Goal: Task Accomplishment & Management: Complete application form

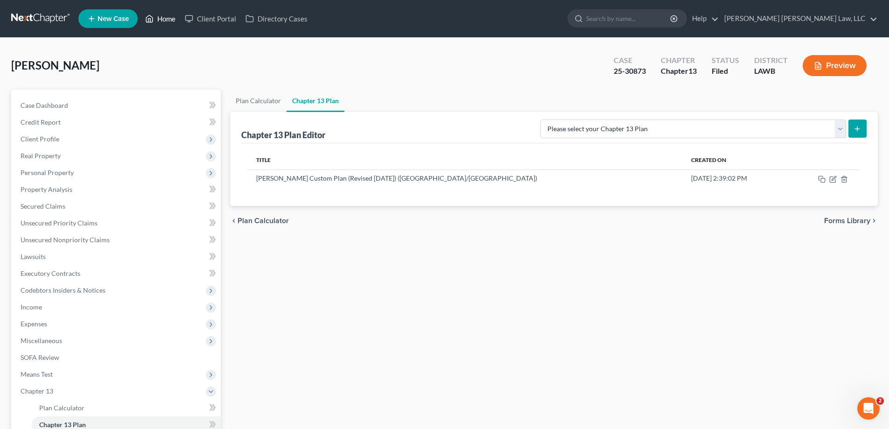
click at [164, 23] on link "Home" at bounding box center [160, 18] width 40 height 17
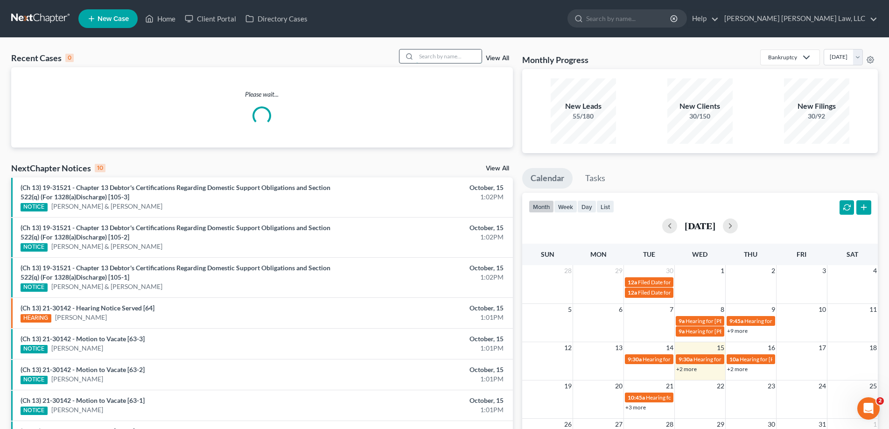
click at [444, 53] on input "search" at bounding box center [448, 56] width 65 height 14
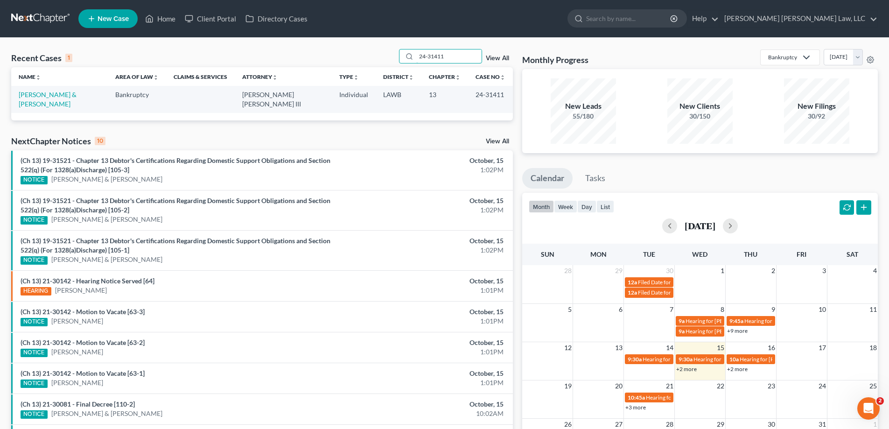
type input "24-31411"
click at [61, 99] on td "[PERSON_NAME] & [PERSON_NAME]" at bounding box center [59, 99] width 97 height 27
click at [60, 97] on link "[PERSON_NAME] & [PERSON_NAME]" at bounding box center [48, 98] width 58 height 17
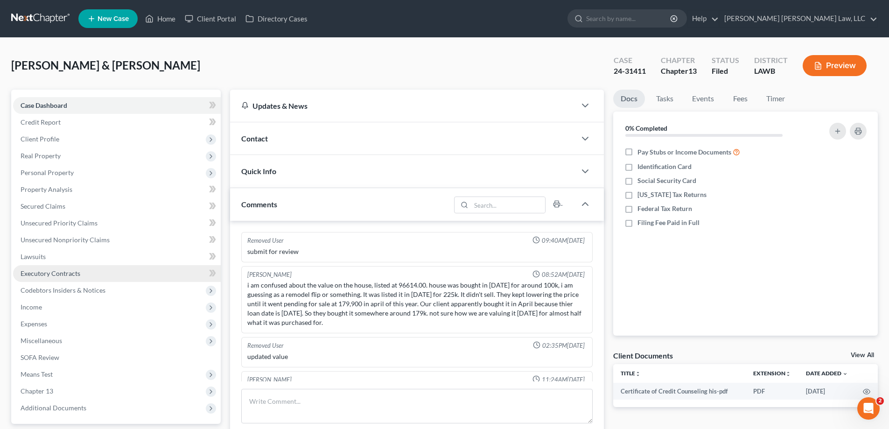
scroll to position [29, 0]
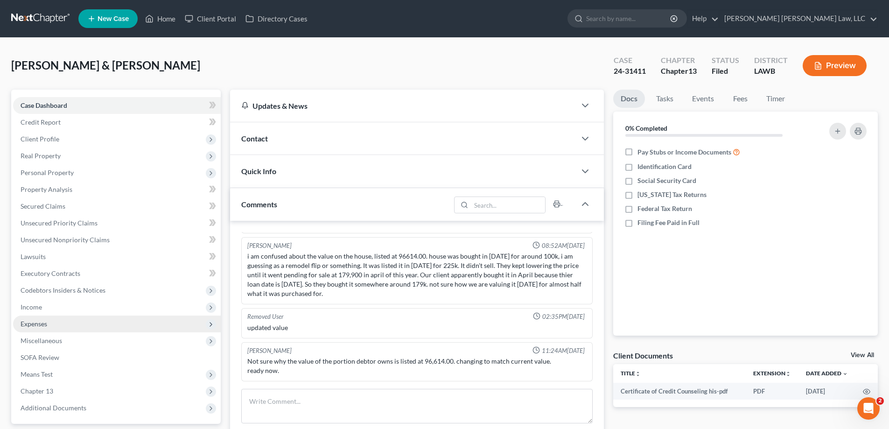
drag, startPoint x: 49, startPoint y: 330, endPoint x: 51, endPoint y: 338, distance: 8.1
click at [49, 330] on span "Expenses" at bounding box center [117, 323] width 208 height 17
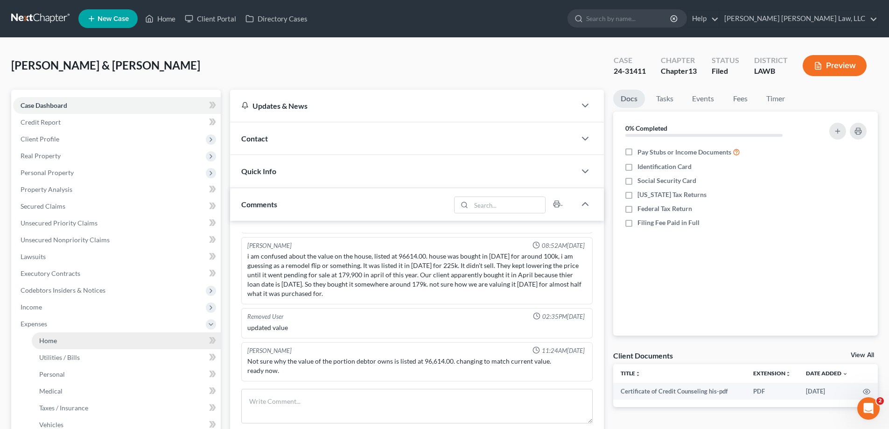
click at [48, 336] on span "Home" at bounding box center [48, 340] width 18 height 8
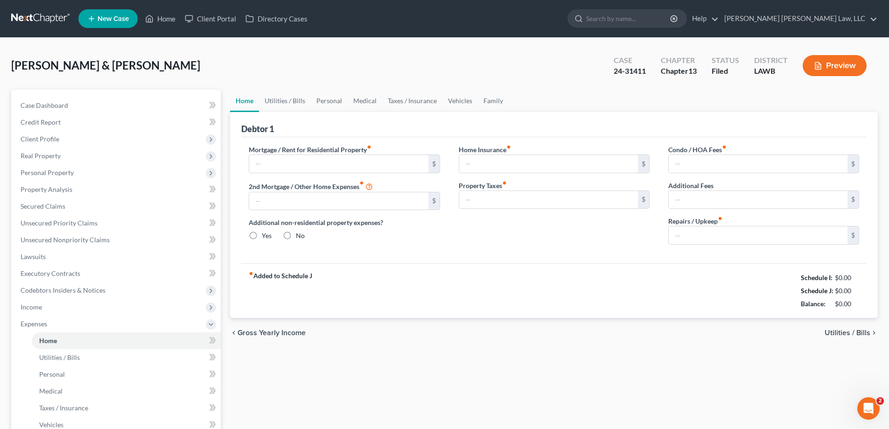
type input "1,384.00"
type input "0.00"
radio input "true"
type input "0.00"
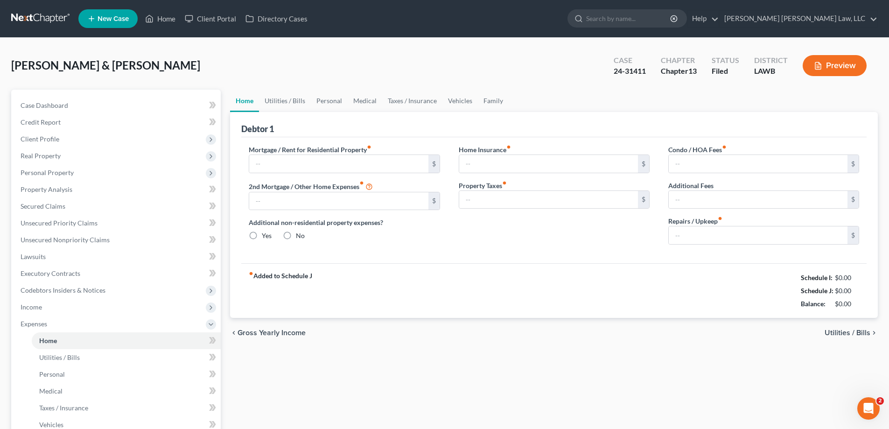
type input "0.00"
click at [460, 101] on link "Vehicles" at bounding box center [459, 101] width 35 height 22
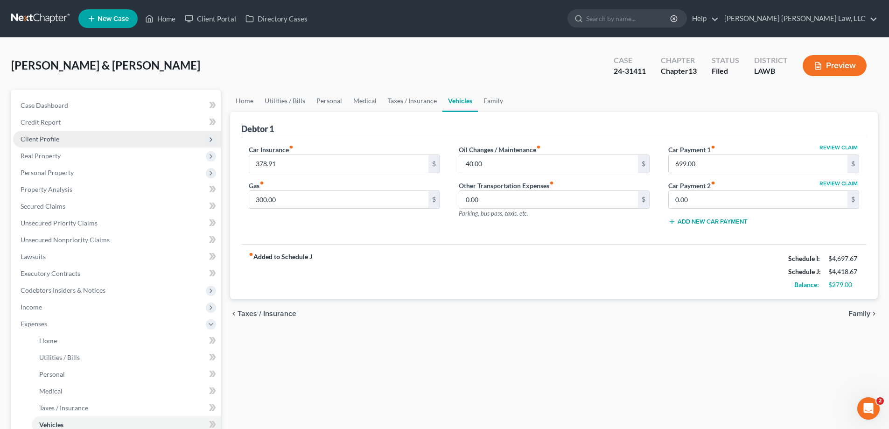
click at [63, 141] on span "Client Profile" at bounding box center [117, 139] width 208 height 17
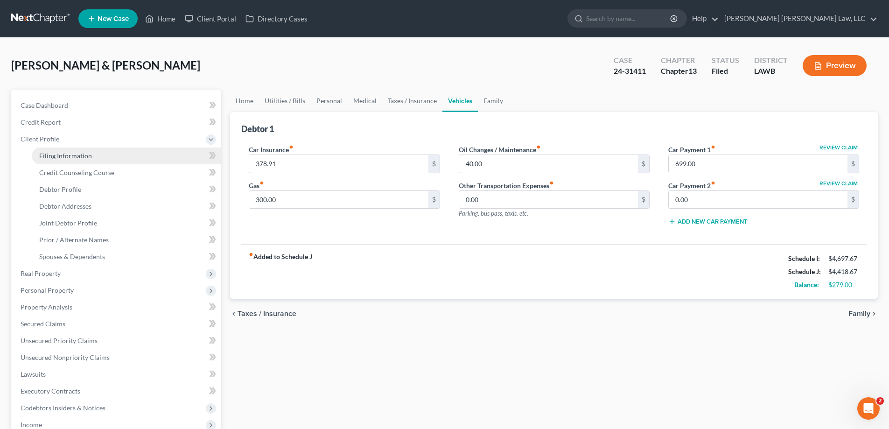
click at [71, 152] on span "Filing Information" at bounding box center [65, 156] width 53 height 8
select select "1"
select select "3"
select select "36"
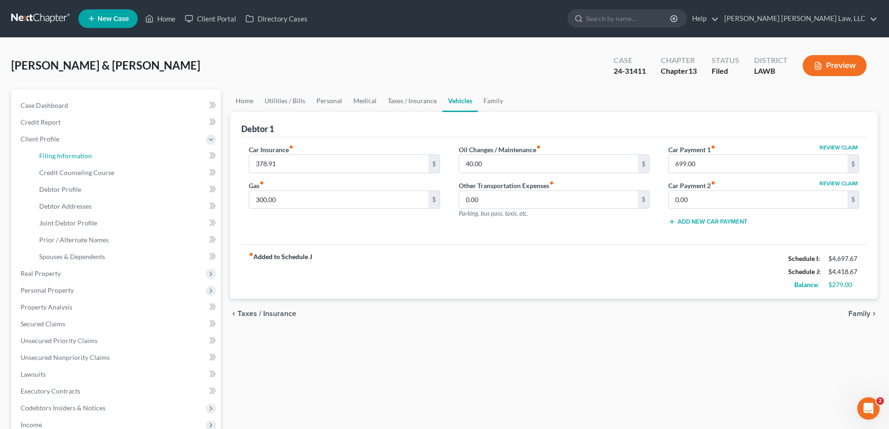
select select "0"
select select "19"
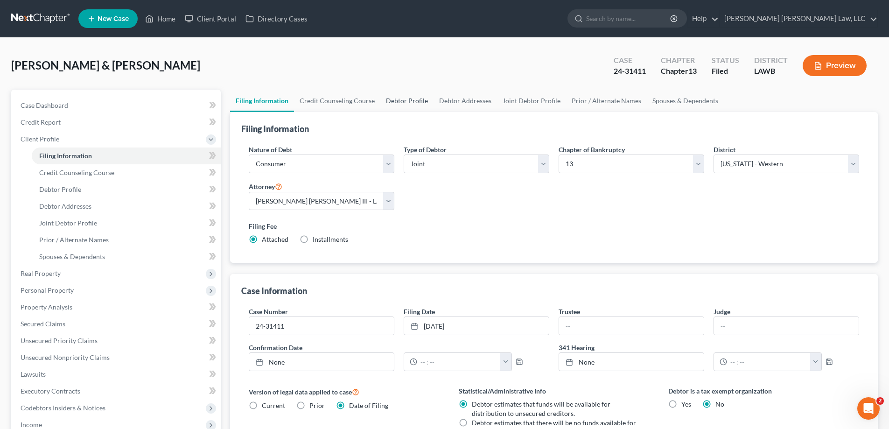
click at [407, 102] on link "Debtor Profile" at bounding box center [406, 101] width 53 height 22
select select "1"
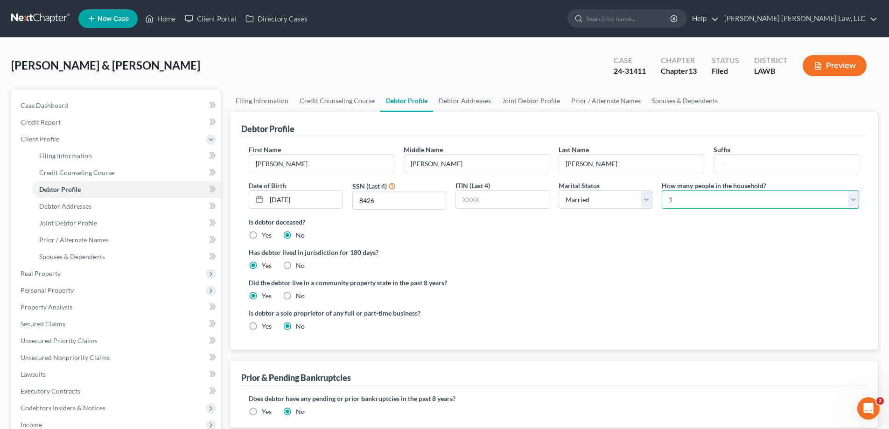
drag, startPoint x: 697, startPoint y: 199, endPoint x: 677, endPoint y: 200, distance: 19.6
click at [697, 199] on select "Select 1 2 3 4 5 6 7 8 9 10 11 12 13 14 15 16 17 18 19 20" at bounding box center [759, 199] width 197 height 19
select select "3"
click at [661, 190] on select "Select 1 2 3 4 5 6 7 8 9 10 11 12 13 14 15 16 17 18 19 20" at bounding box center [759, 199] width 197 height 19
click at [513, 284] on label "Did the debtor live in a community property state in the past 8 years?" at bounding box center [554, 283] width 610 height 10
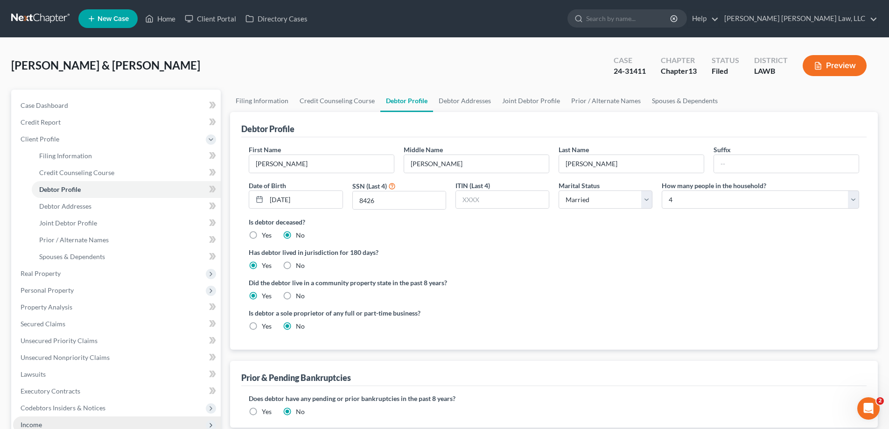
scroll to position [93, 0]
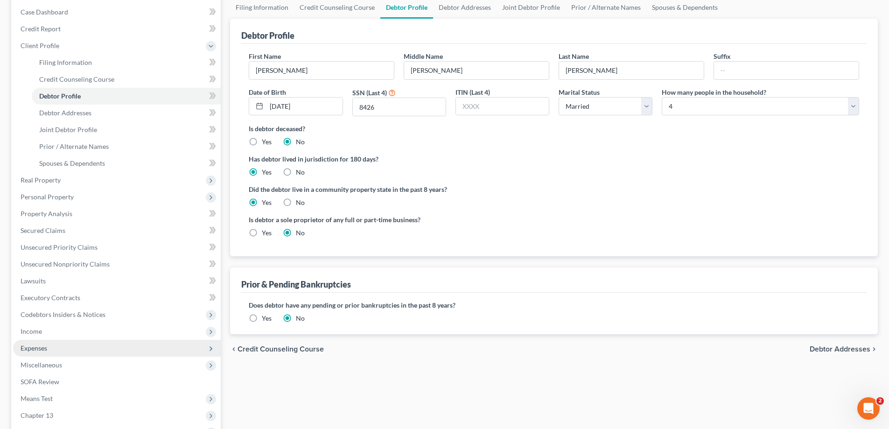
click at [56, 347] on span "Expenses" at bounding box center [117, 348] width 208 height 17
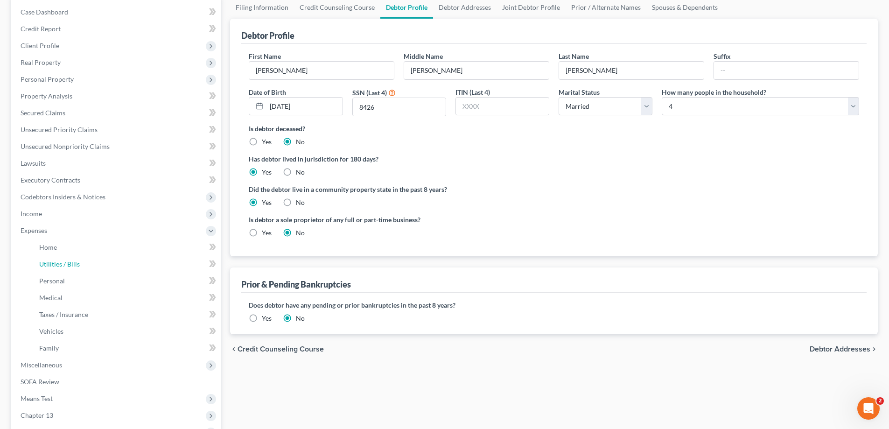
drag, startPoint x: 62, startPoint y: 359, endPoint x: 500, endPoint y: 406, distance: 440.9
click at [62, 359] on ul "Case Dashboard Payments Invoices Payments Payments Credit Report Client Profile" at bounding box center [117, 222] width 208 height 437
click at [66, 250] on link "Home" at bounding box center [126, 247] width 189 height 17
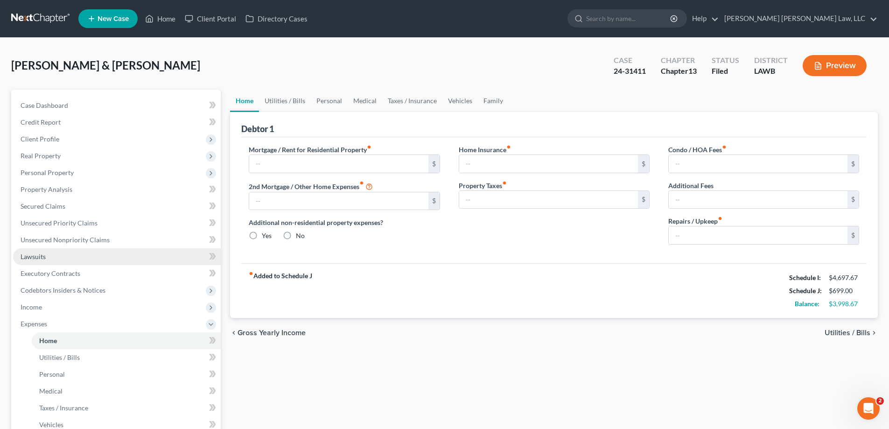
type input "1,384.00"
type input "0.00"
radio input "true"
type input "0.00"
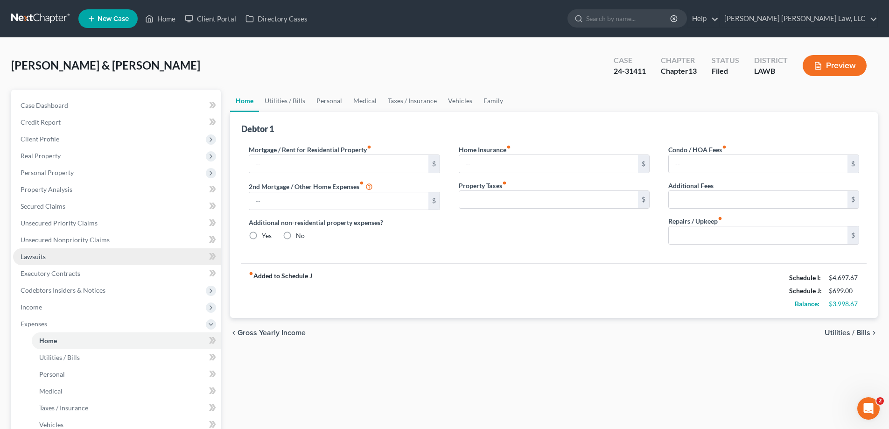
type input "0.00"
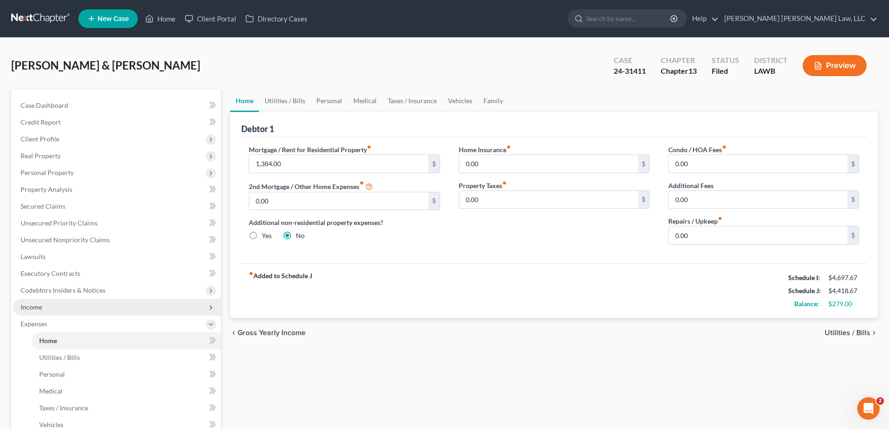
click at [41, 313] on span "Income" at bounding box center [117, 307] width 208 height 17
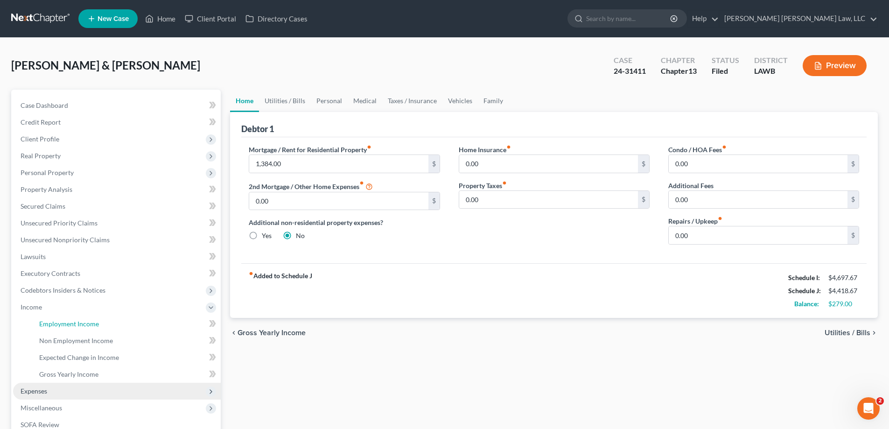
click at [56, 322] on span "Employment Income" at bounding box center [69, 324] width 60 height 8
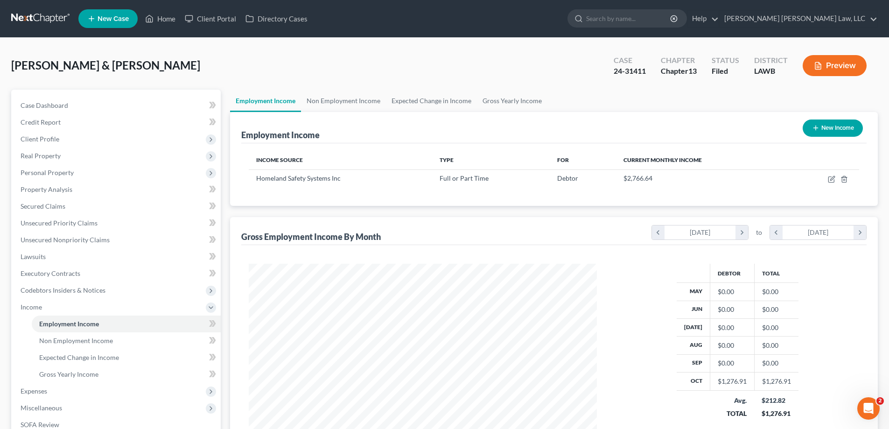
scroll to position [174, 367]
click at [313, 105] on link "Non Employment Income" at bounding box center [343, 101] width 85 height 22
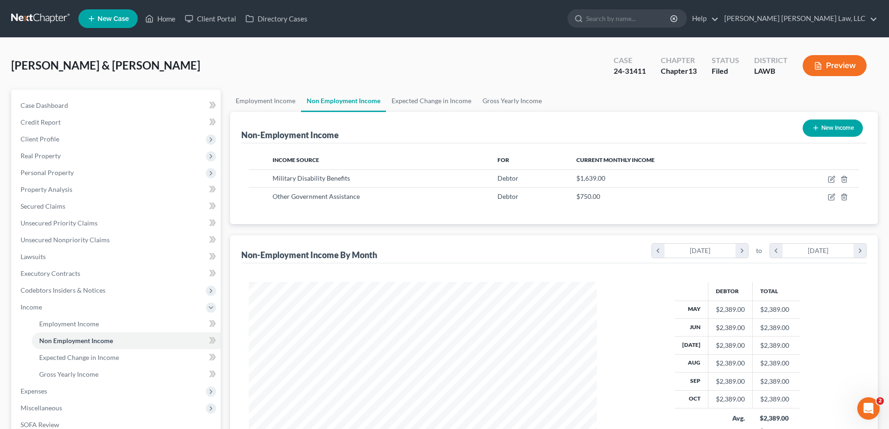
scroll to position [174, 367]
click at [266, 103] on link "Employment Income" at bounding box center [265, 101] width 71 height 22
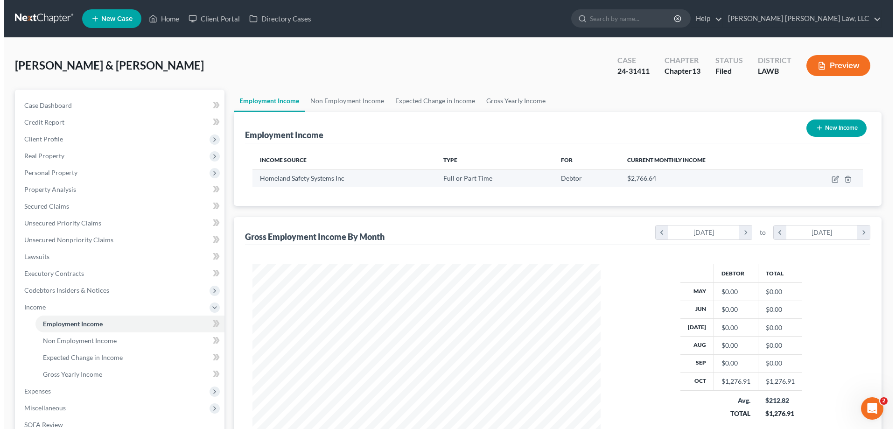
scroll to position [174, 367]
click at [830, 178] on icon "button" at bounding box center [830, 178] width 7 height 7
select select "0"
select select "19"
select select "2"
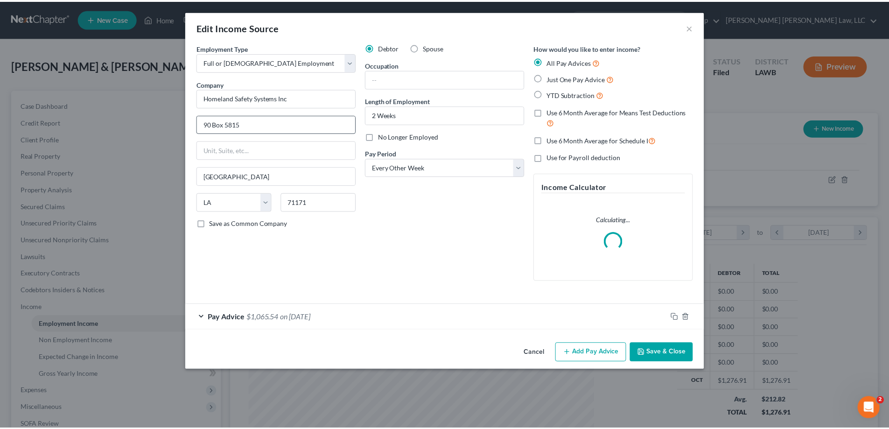
scroll to position [175, 370]
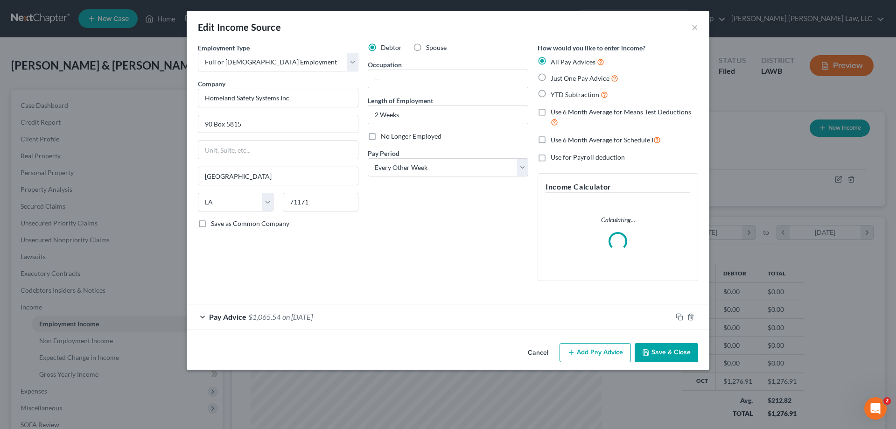
click at [381, 132] on label "No Longer Employed" at bounding box center [411, 136] width 61 height 9
click at [384, 132] on input "No Longer Employed" at bounding box center [387, 135] width 6 height 6
checkbox input "true"
click at [685, 370] on div "Edit Income Source × Employment Type * Select Full or [DEMOGRAPHIC_DATA] Employ…" at bounding box center [448, 214] width 896 height 429
click at [679, 356] on button "Save & Close" at bounding box center [665, 353] width 63 height 20
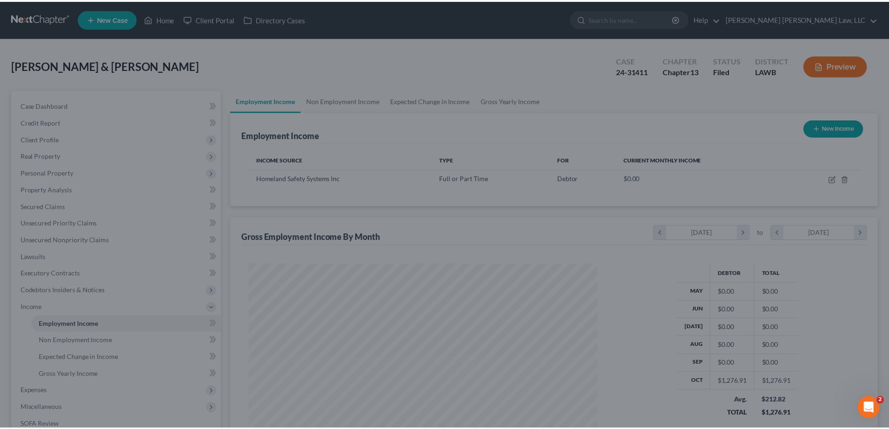
scroll to position [174, 367]
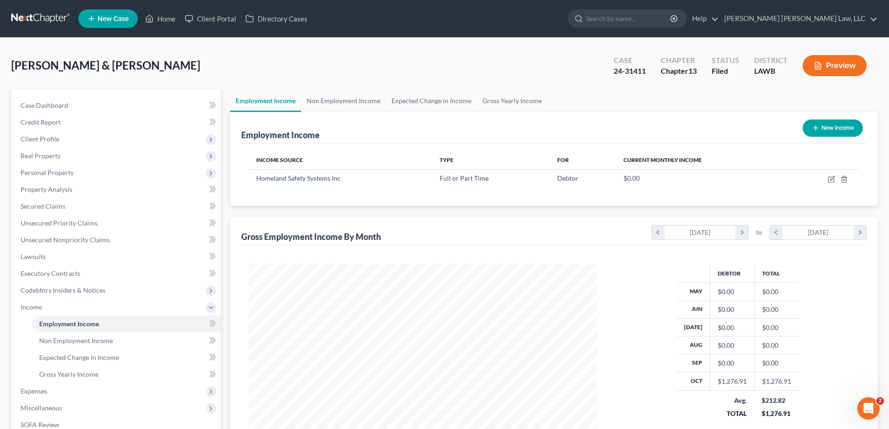
click at [825, 128] on button "New Income" at bounding box center [832, 127] width 60 height 17
select select "0"
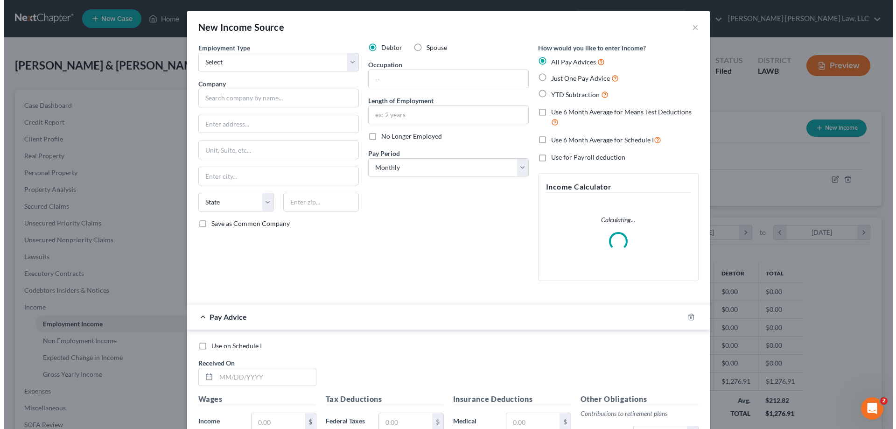
scroll to position [175, 370]
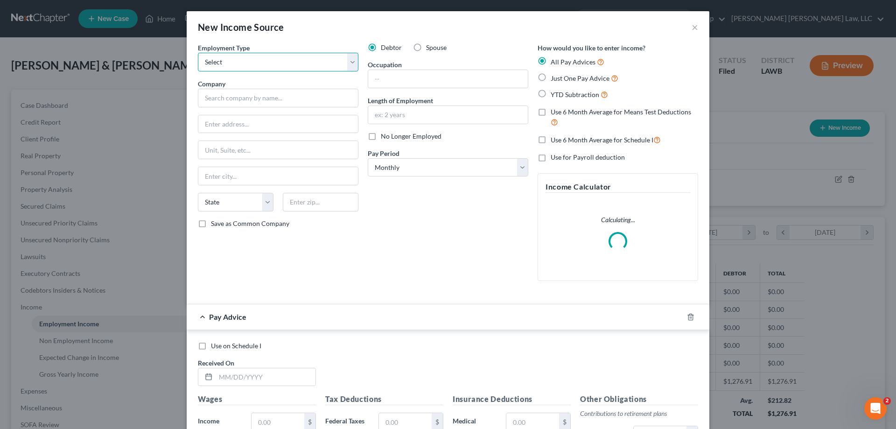
click at [271, 69] on select "Select Full or [DEMOGRAPHIC_DATA] Employment Self Employment" at bounding box center [278, 62] width 160 height 19
select select "0"
click at [198, 53] on select "Select Full or [DEMOGRAPHIC_DATA] Employment Self Employment" at bounding box center [278, 62] width 160 height 19
click at [275, 101] on input "text" at bounding box center [278, 98] width 160 height 19
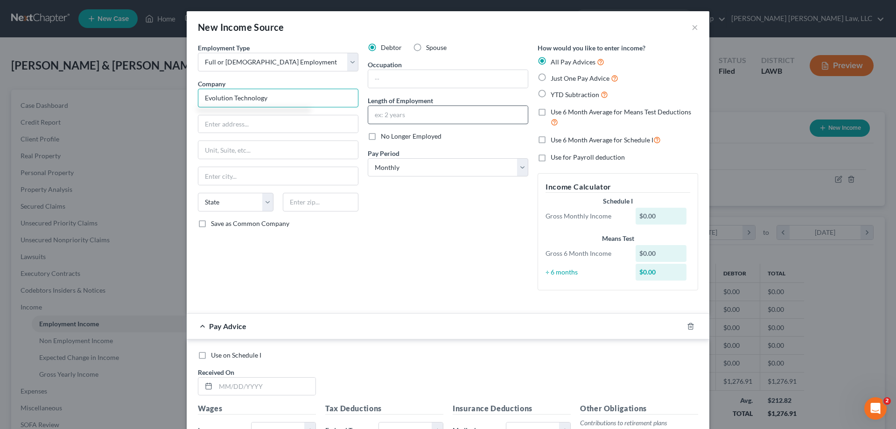
type input "Evolution Technology"
click at [435, 107] on input "text" at bounding box center [448, 115] width 160 height 18
type input "3 weeks"
click at [551, 82] on span "Just One Pay Advice" at bounding box center [579, 78] width 59 height 8
click at [554, 79] on input "Just One Pay Advice" at bounding box center [557, 76] width 6 height 6
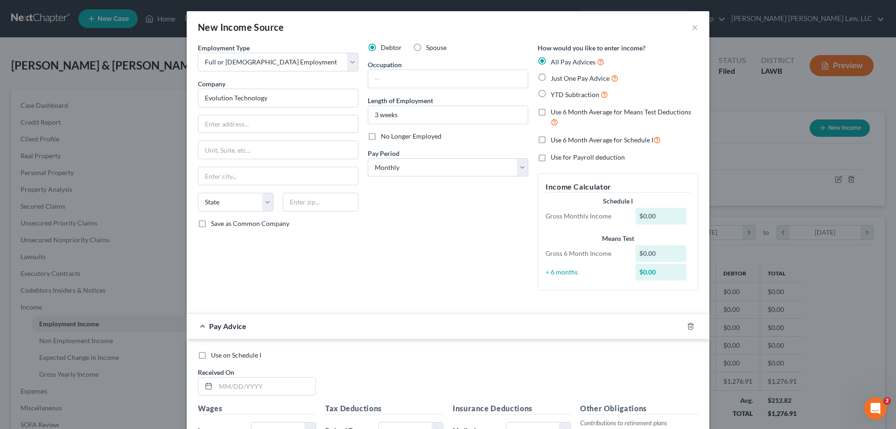
radio input "true"
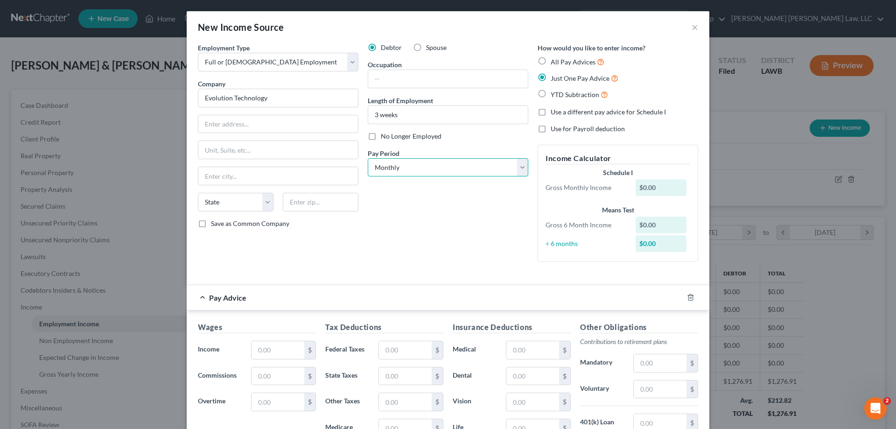
drag, startPoint x: 429, startPoint y: 167, endPoint x: 428, endPoint y: 175, distance: 8.0
click at [429, 167] on select "Select Monthly Twice Monthly Every Other Week Weekly" at bounding box center [448, 167] width 160 height 19
select select "3"
click at [368, 158] on select "Select Monthly Twice Monthly Every Other Week Weekly" at bounding box center [448, 167] width 160 height 19
click at [414, 77] on input "text" at bounding box center [448, 79] width 160 height 18
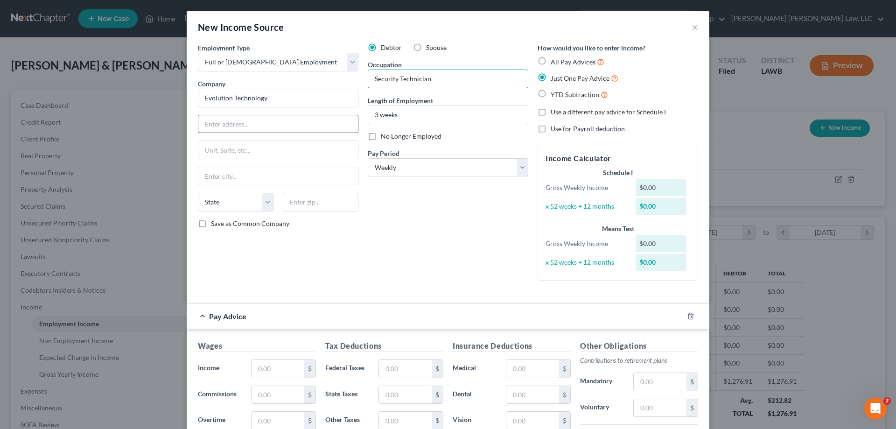
type input "Security Technician"
click at [311, 126] on input "text" at bounding box center [278, 124] width 160 height 18
click at [471, 282] on div "Debtor Spouse Occupation Security Technician Length of Employment 3 weeks No Lo…" at bounding box center [448, 165] width 170 height 245
click at [269, 104] on input "Evolution Technology" at bounding box center [278, 98] width 160 height 19
click at [268, 124] on input "text" at bounding box center [278, 124] width 160 height 18
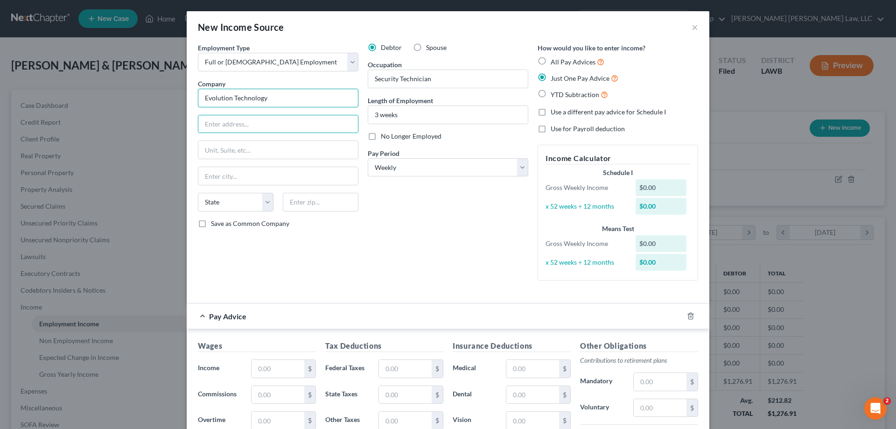
click at [267, 96] on input "Evolution Technology" at bounding box center [278, 98] width 160 height 19
type input "Evolution Technology LLC"
type input "{"
type input "POB 110"
type input "71294"
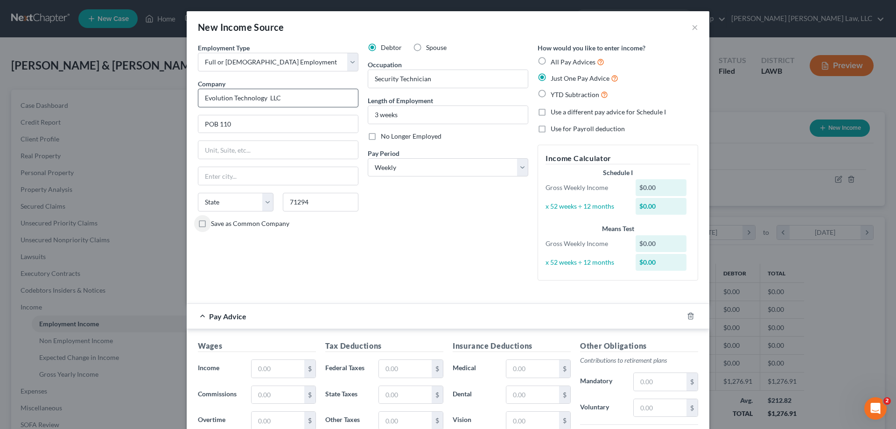
type input "[GEOGRAPHIC_DATA]"
select select "19"
click at [283, 362] on input "text" at bounding box center [277, 369] width 53 height 18
type input "1,280"
click at [408, 365] on input "text" at bounding box center [405, 369] width 53 height 18
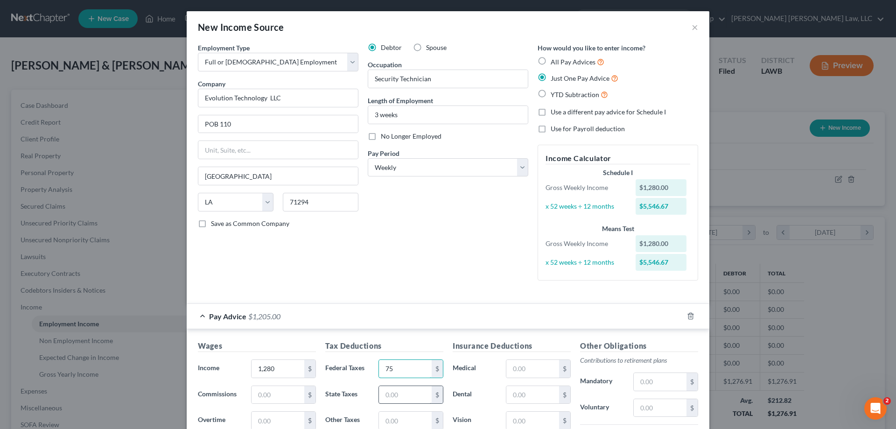
type input "75"
click at [403, 392] on input "text" at bounding box center [405, 395] width 53 height 18
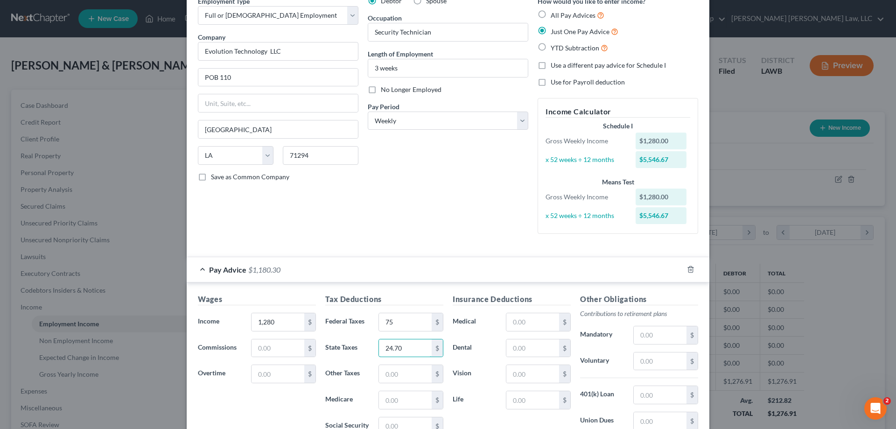
scroll to position [140, 0]
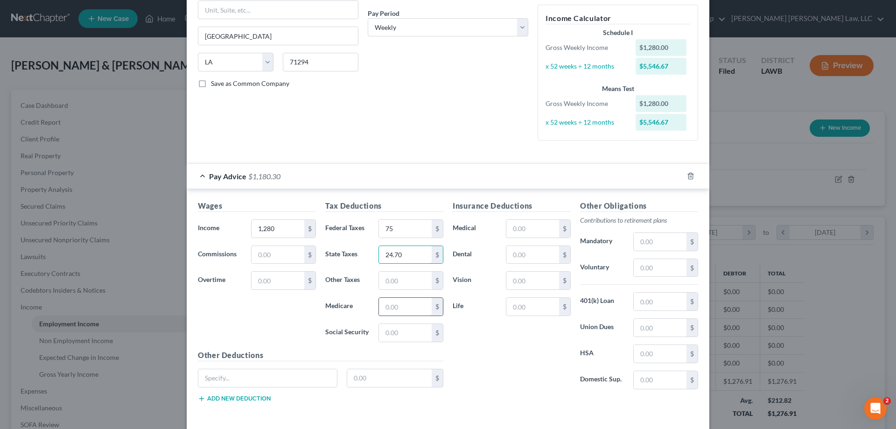
type input "24.70"
click at [396, 305] on input "text" at bounding box center [405, 307] width 53 height 18
click at [392, 312] on input "18.56" at bounding box center [405, 307] width 53 height 18
type input "18.56"
click at [392, 334] on input "text" at bounding box center [405, 333] width 53 height 18
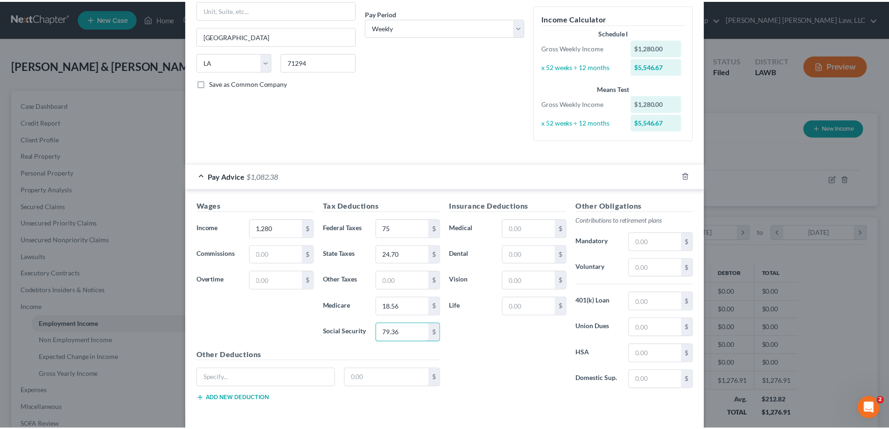
scroll to position [179, 0]
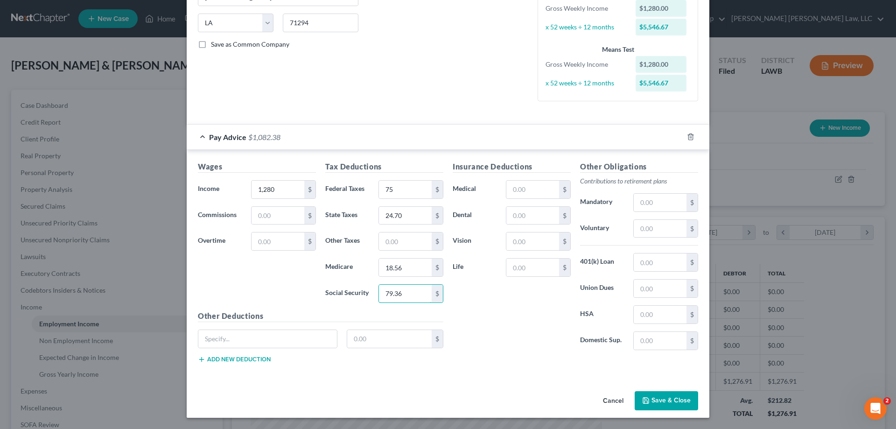
type input "79.36"
click at [645, 393] on button "Save & Close" at bounding box center [665, 401] width 63 height 20
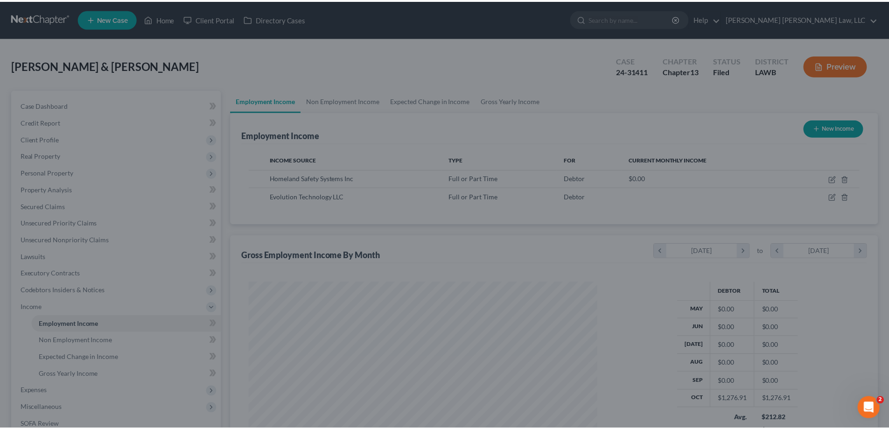
scroll to position [466258, 466065]
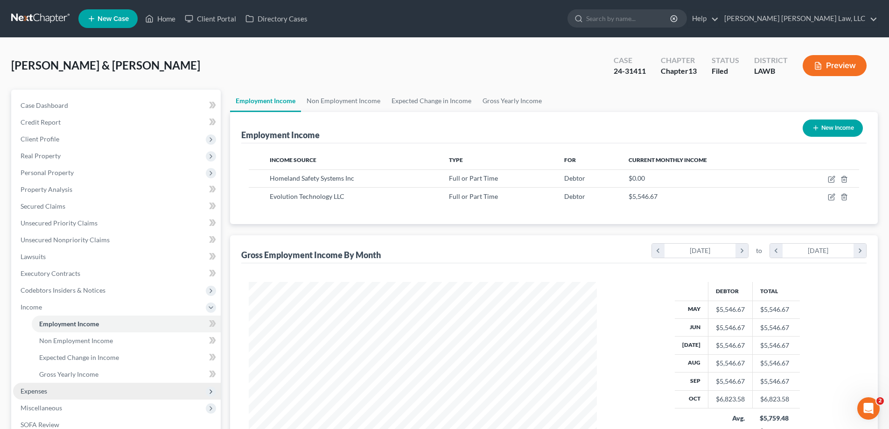
click at [49, 390] on span "Expenses" at bounding box center [117, 390] width 208 height 17
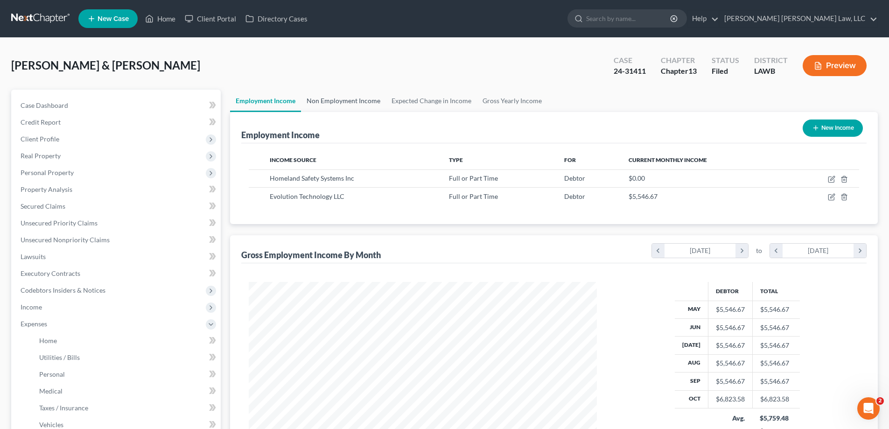
click at [335, 99] on link "Non Employment Income" at bounding box center [343, 101] width 85 height 22
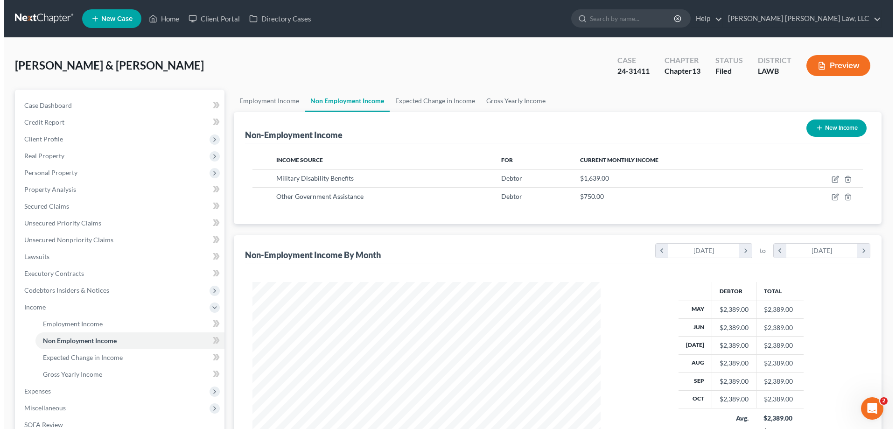
scroll to position [174, 367]
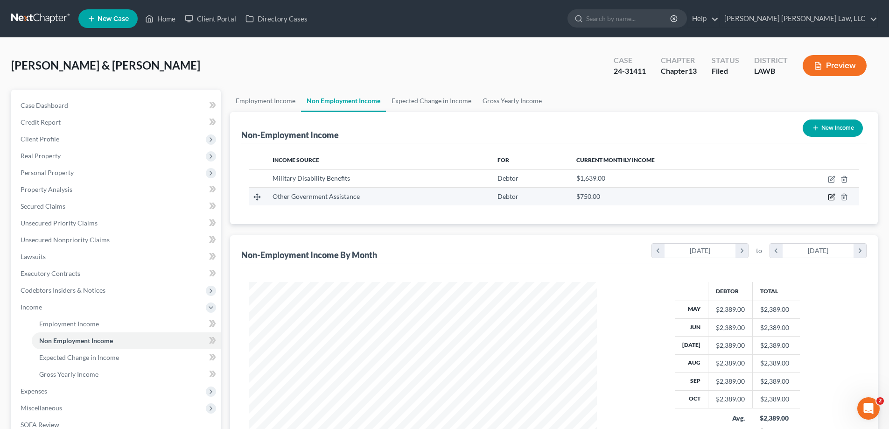
click at [832, 195] on icon "button" at bounding box center [830, 196] width 7 height 7
select select "5"
select select "0"
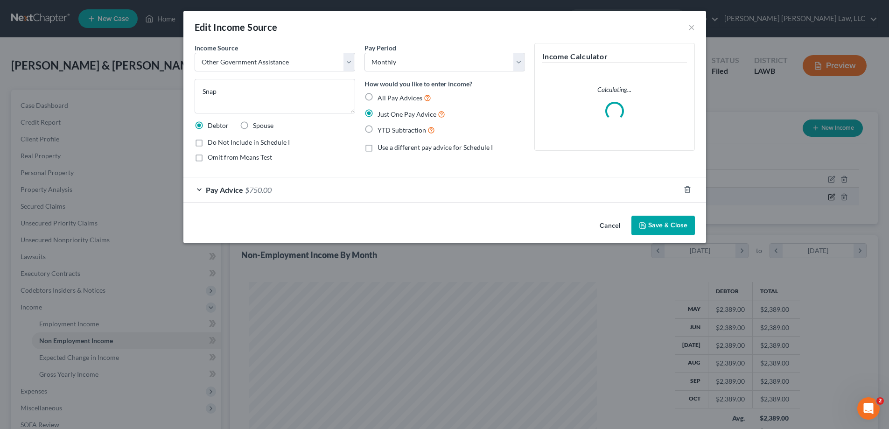
scroll to position [175, 370]
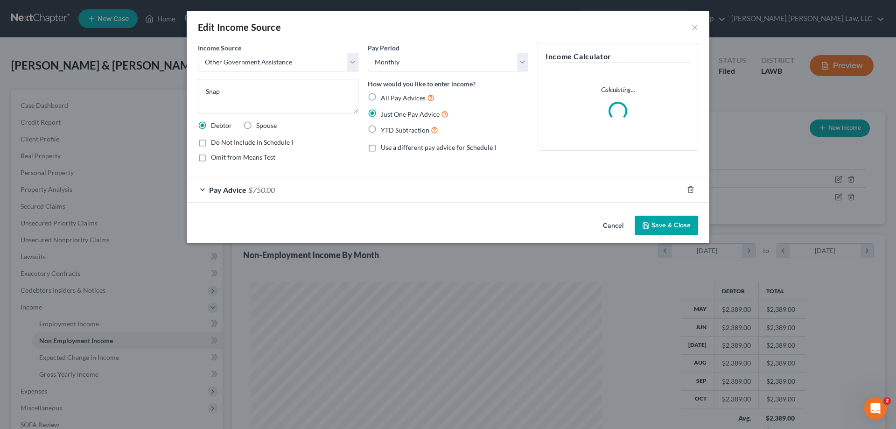
click at [616, 228] on button "Cancel" at bounding box center [612, 225] width 35 height 19
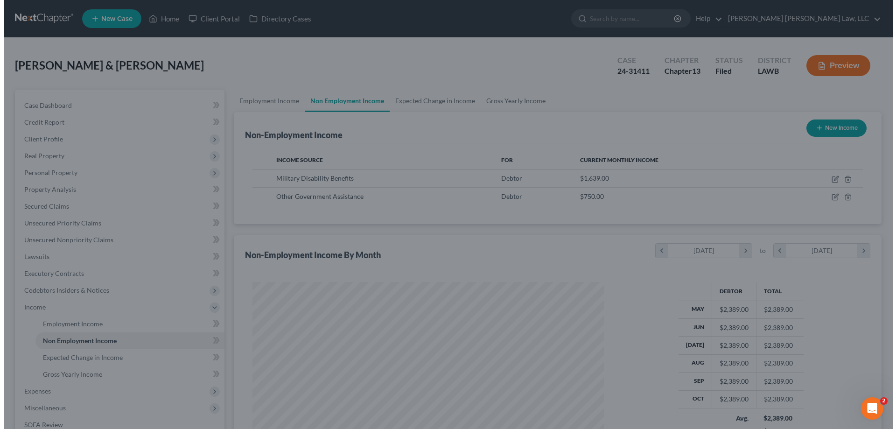
scroll to position [466258, 466065]
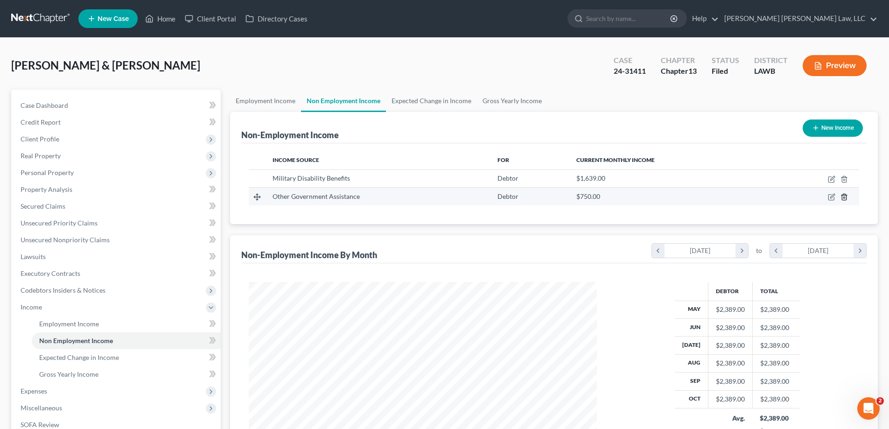
click at [845, 199] on icon "button" at bounding box center [843, 196] width 7 height 7
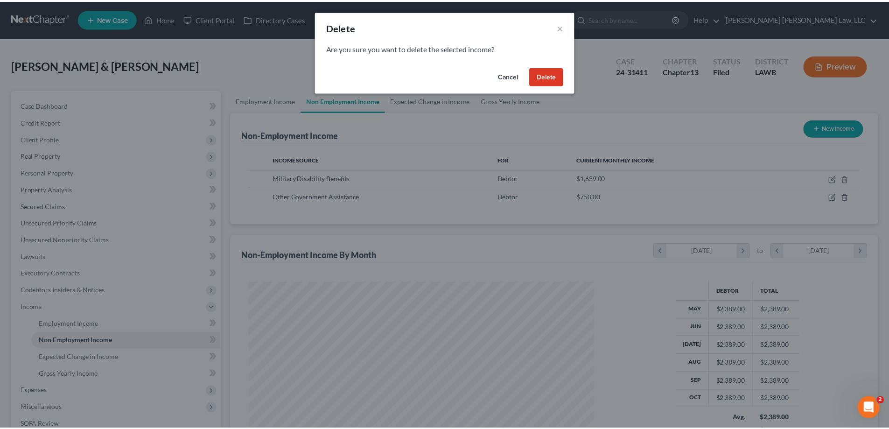
scroll to position [175, 370]
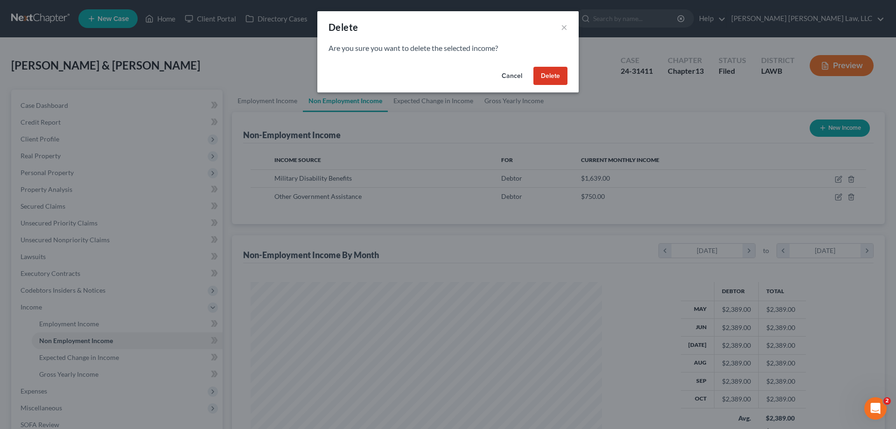
click at [553, 72] on button "Delete" at bounding box center [550, 76] width 34 height 19
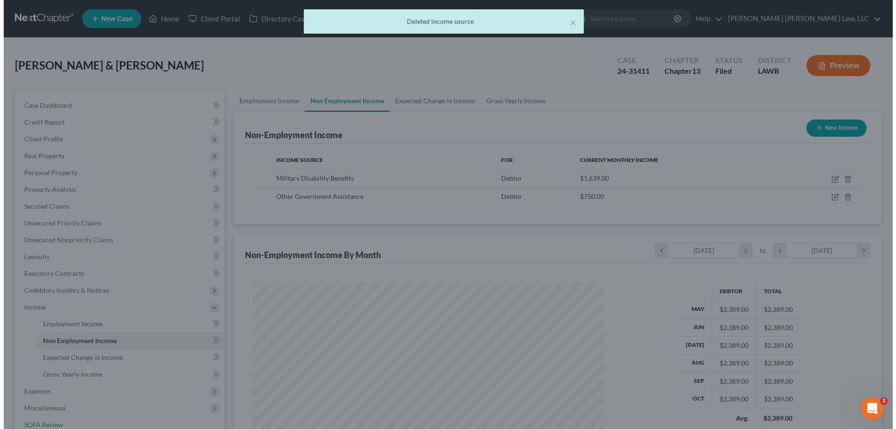
scroll to position [466258, 466065]
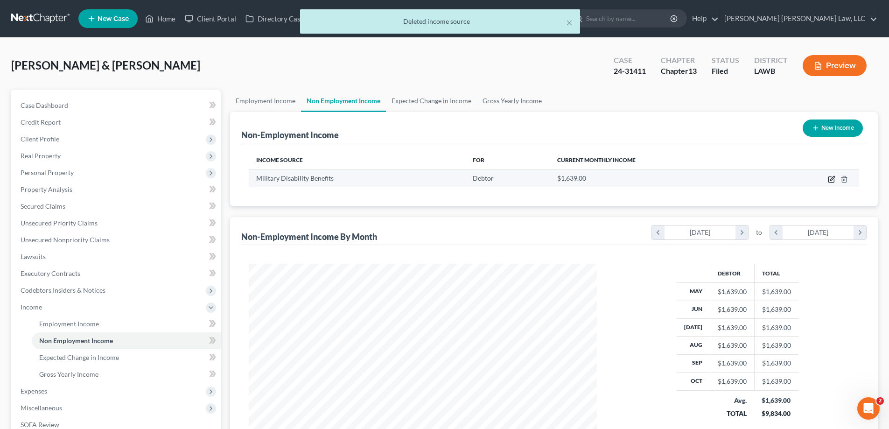
click at [832, 181] on icon "button" at bounding box center [830, 178] width 7 height 7
select select "12"
select select "0"
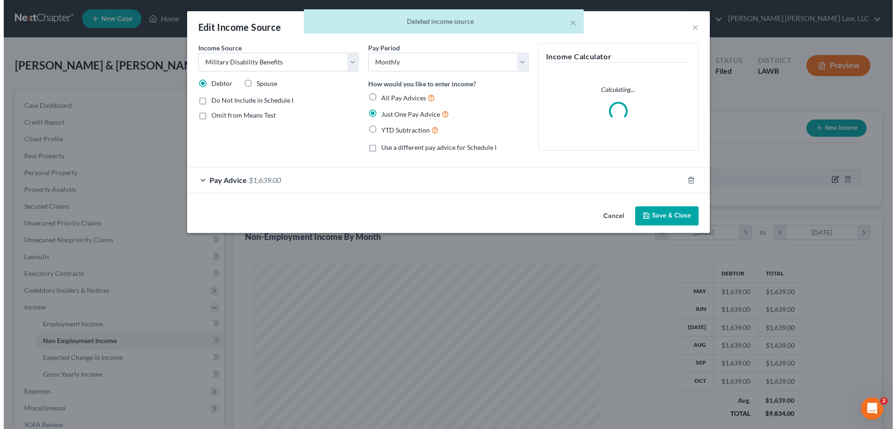
scroll to position [175, 370]
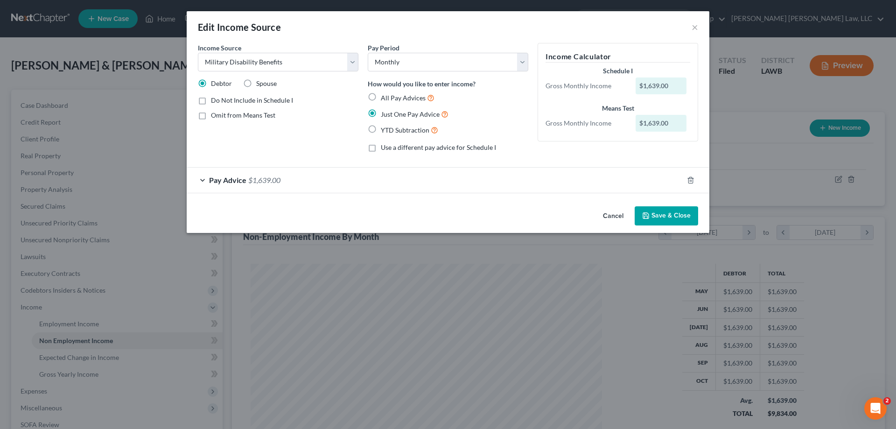
click at [212, 181] on span "Pay Advice" at bounding box center [227, 179] width 37 height 9
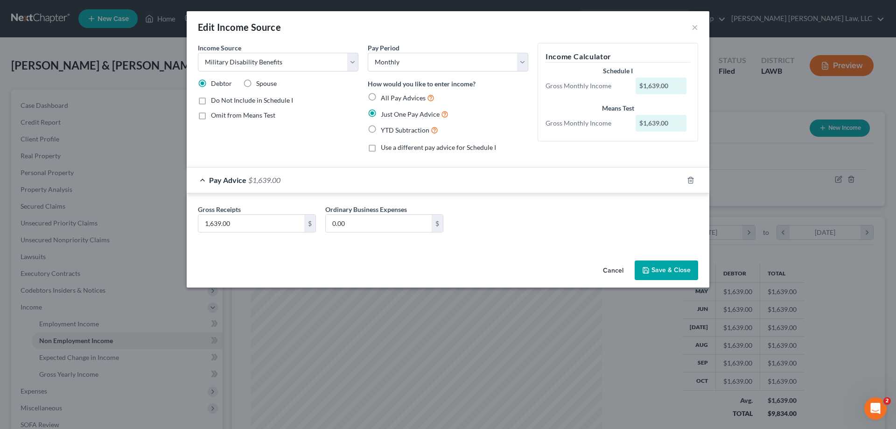
click at [663, 268] on button "Save & Close" at bounding box center [665, 270] width 63 height 20
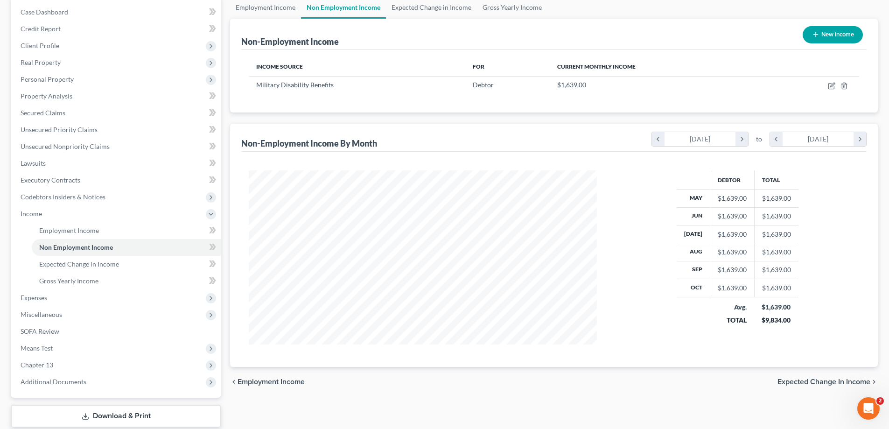
scroll to position [140, 0]
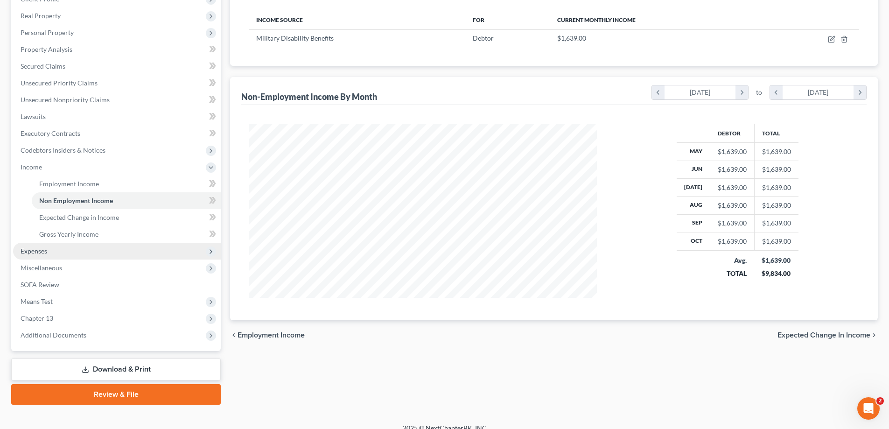
click at [35, 250] on span "Expenses" at bounding box center [34, 251] width 27 height 8
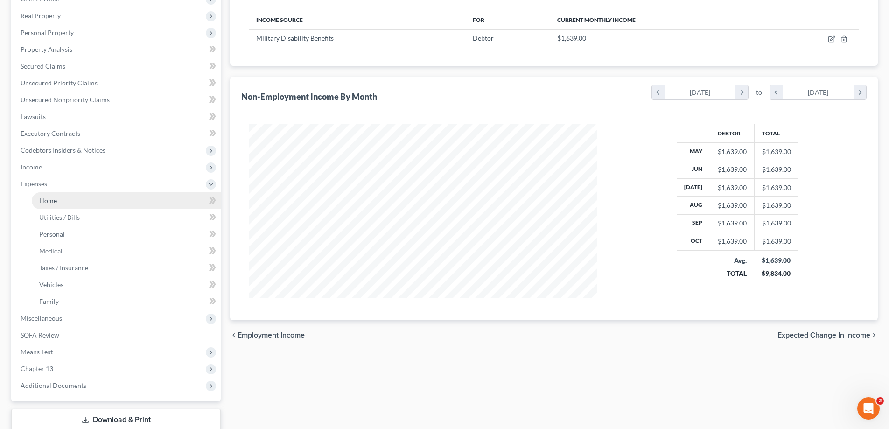
click at [55, 204] on link "Home" at bounding box center [126, 200] width 189 height 17
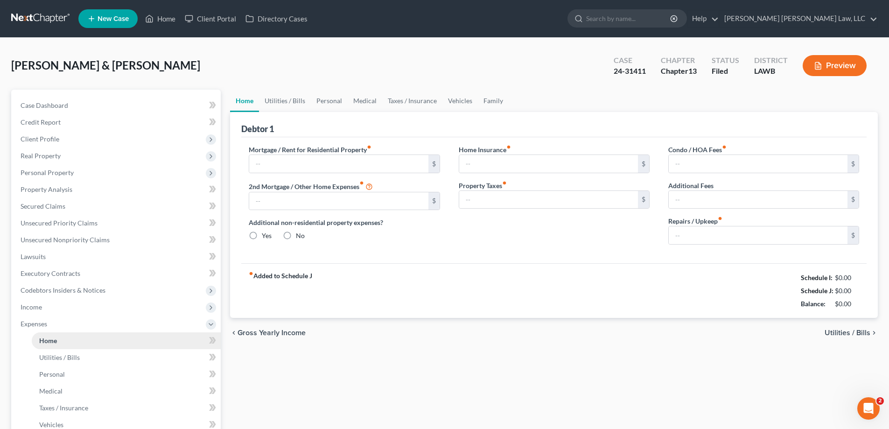
type input "1,384.00"
type input "0.00"
radio input "true"
type input "0.00"
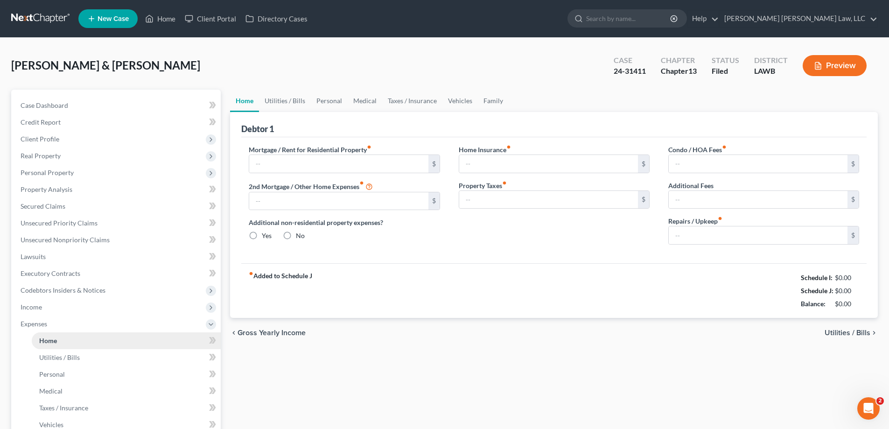
type input "0.00"
click at [278, 103] on link "Utilities / Bills" at bounding box center [285, 101] width 52 height 22
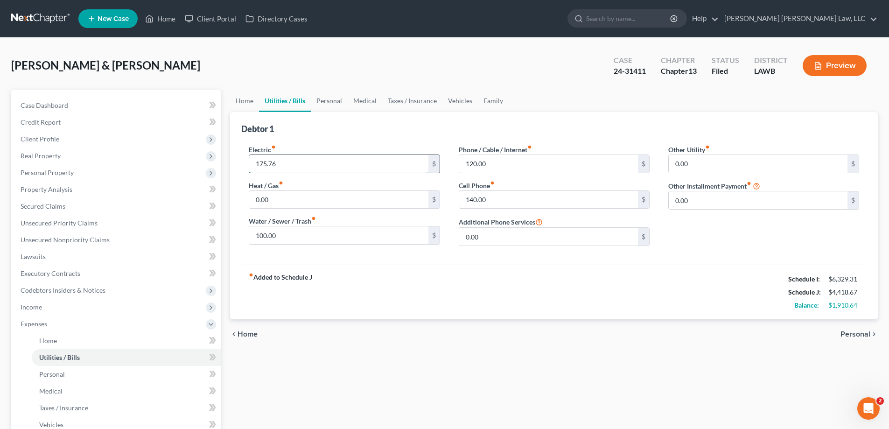
click at [309, 157] on input "175.76" at bounding box center [338, 164] width 179 height 18
type input "300.00"
click at [507, 167] on input "120.00" at bounding box center [548, 164] width 179 height 18
type input "140"
drag, startPoint x: 504, startPoint y: 209, endPoint x: 503, endPoint y: 205, distance: 4.8
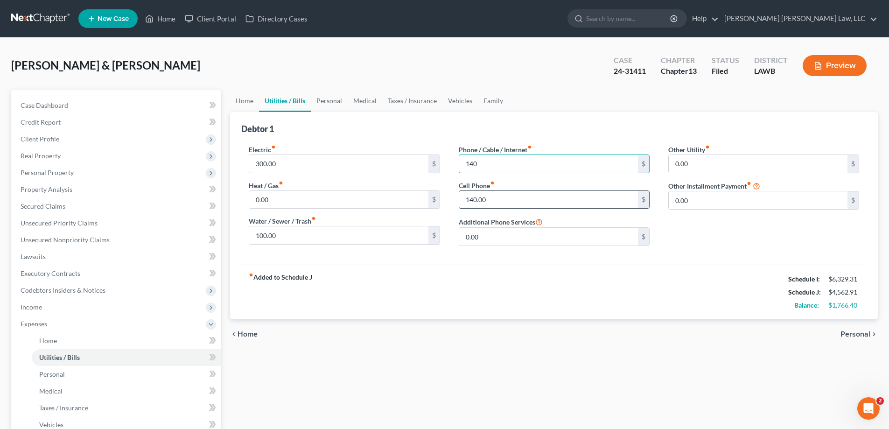
click at [504, 209] on div "Phone / Cable / Internet fiber_manual_record 140 $ Cell Phone fiber_manual_reco…" at bounding box center [553, 199] width 209 height 109
click at [503, 205] on input "140.00" at bounding box center [548, 200] width 179 height 18
click at [327, 104] on link "Personal" at bounding box center [329, 101] width 37 height 22
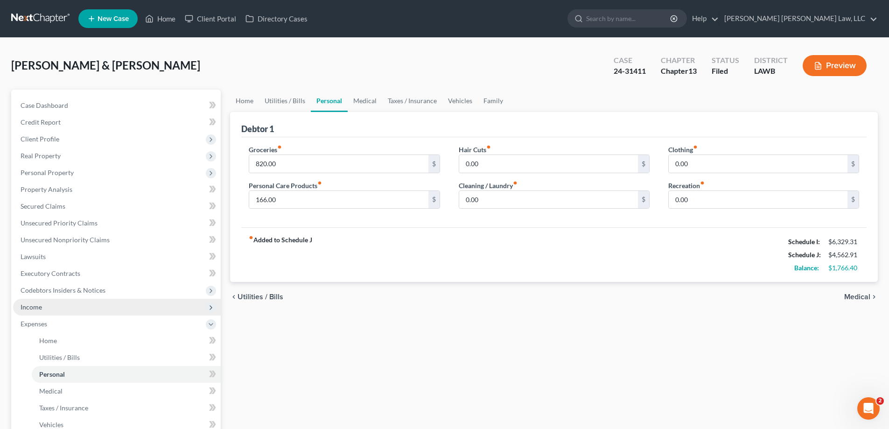
click at [42, 306] on span "Income" at bounding box center [117, 307] width 208 height 17
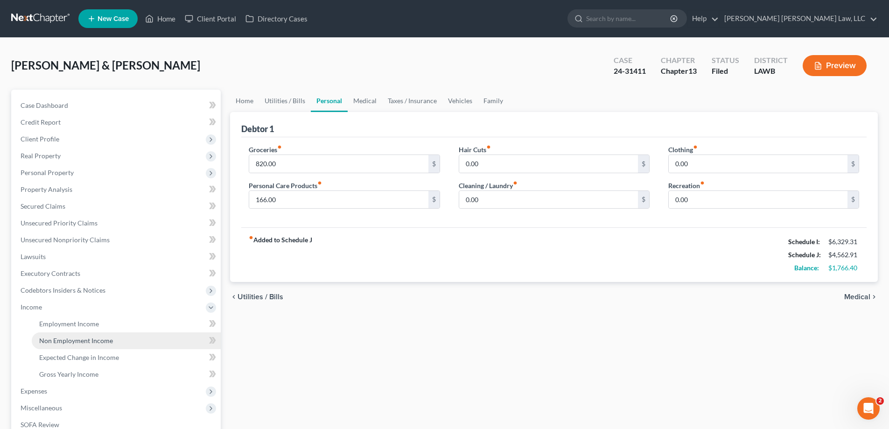
click at [86, 345] on link "Non Employment Income" at bounding box center [126, 340] width 189 height 17
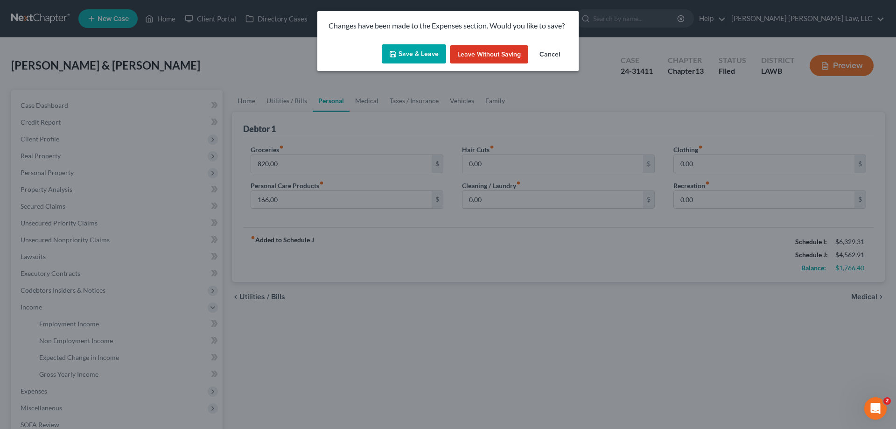
click at [420, 51] on button "Save & Leave" at bounding box center [414, 54] width 64 height 20
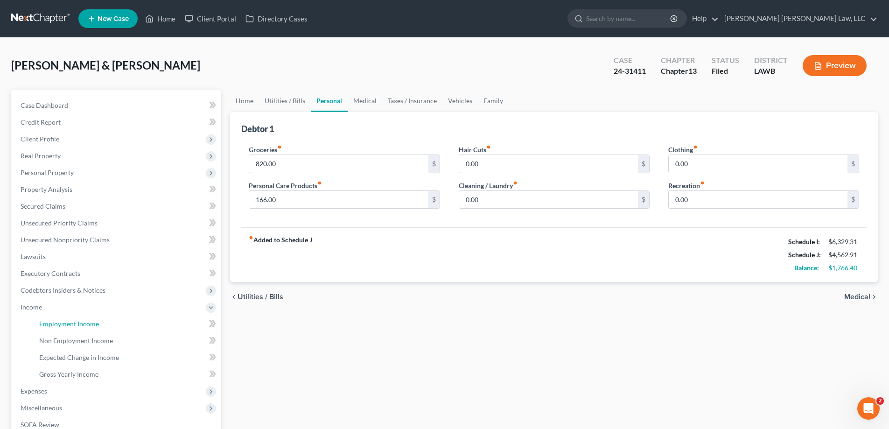
click at [77, 323] on span "Employment Income" at bounding box center [69, 324] width 60 height 8
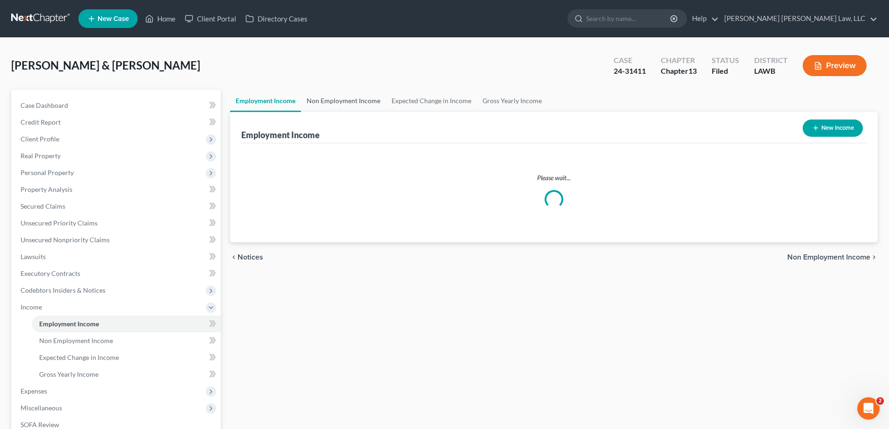
click at [363, 97] on link "Non Employment Income" at bounding box center [343, 101] width 85 height 22
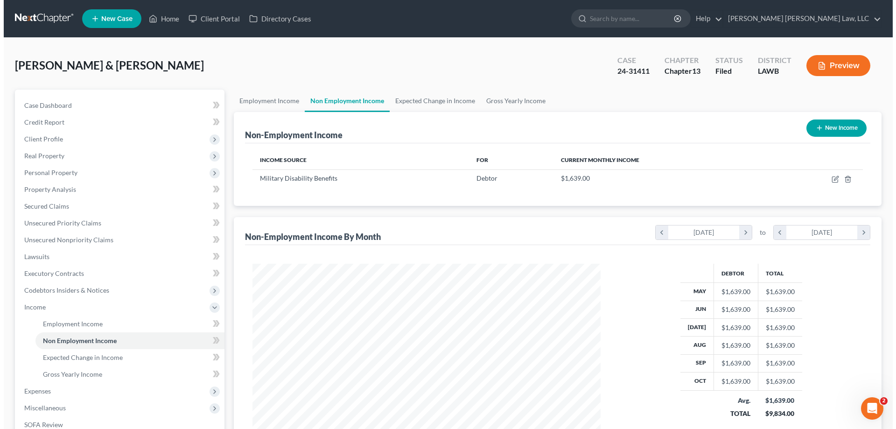
scroll to position [174, 367]
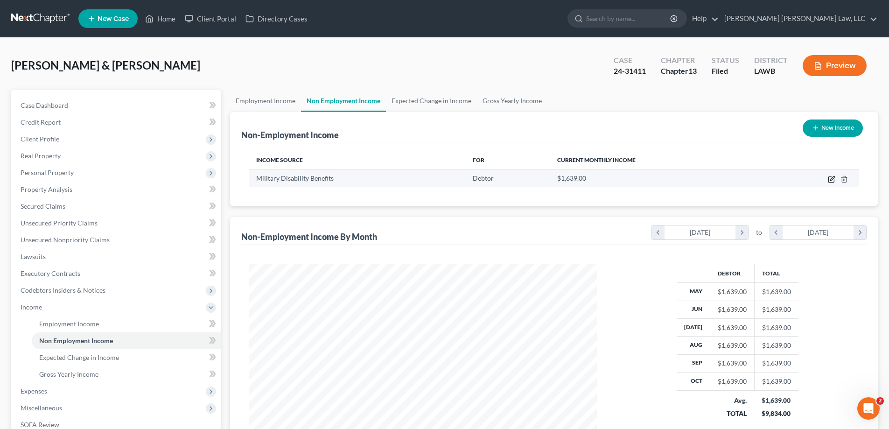
click at [832, 182] on icon "button" at bounding box center [831, 180] width 6 height 6
select select "12"
select select "0"
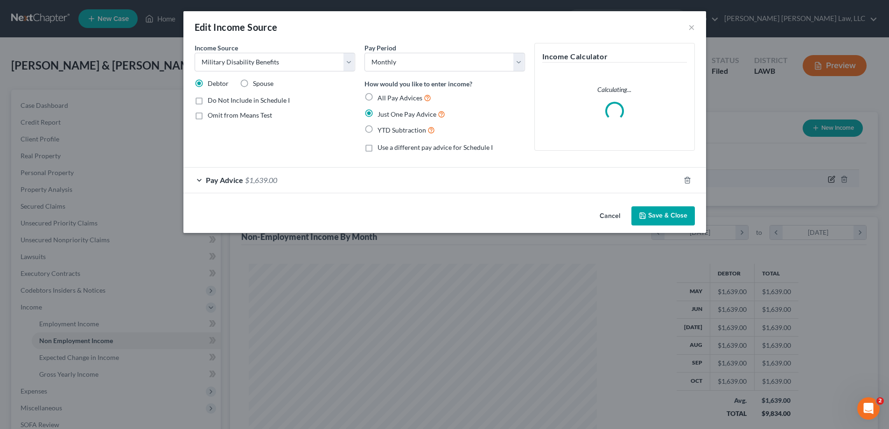
scroll to position [175, 370]
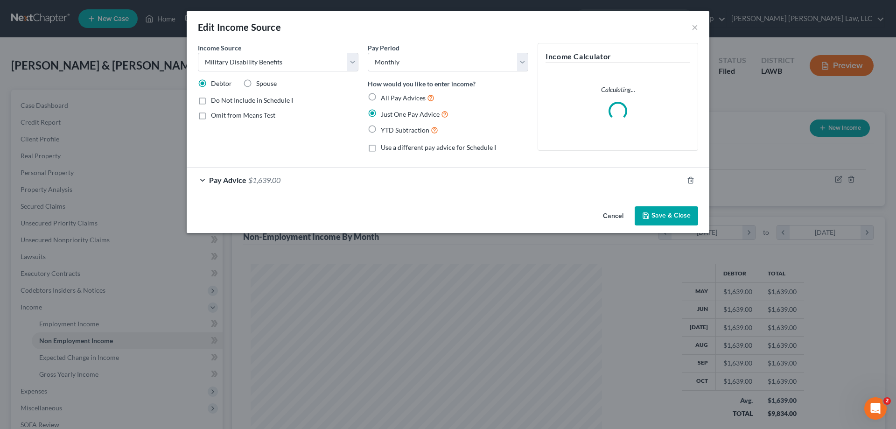
click at [239, 174] on div "Pay Advice $1,639.00" at bounding box center [435, 179] width 496 height 25
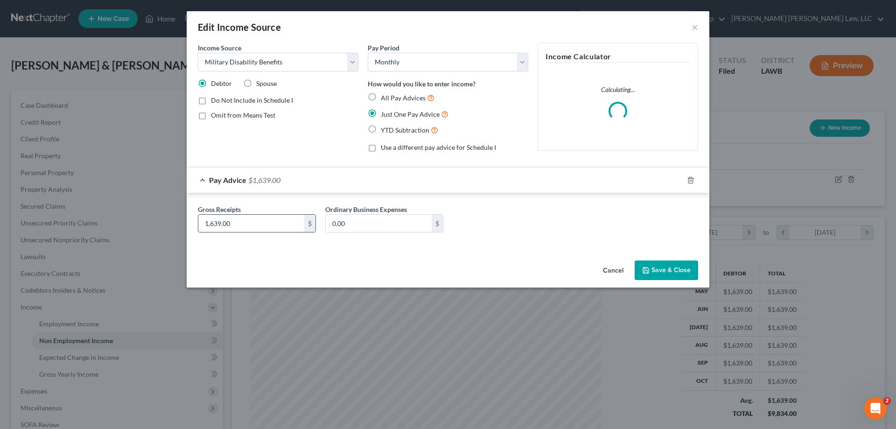
click at [291, 223] on input "1,639.00" at bounding box center [251, 224] width 106 height 18
drag, startPoint x: 252, startPoint y: 227, endPoint x: 895, endPoint y: 235, distance: 642.8
click at [182, 214] on div "Edit Income Source × Income Source * Select Unemployment Disability (from emplo…" at bounding box center [448, 214] width 896 height 429
type input "2,700"
click at [670, 269] on button "Save & Close" at bounding box center [665, 270] width 63 height 20
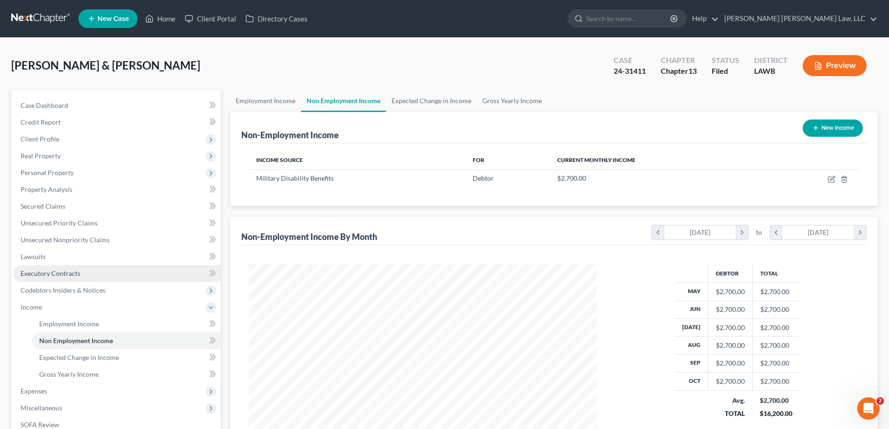
scroll to position [140, 0]
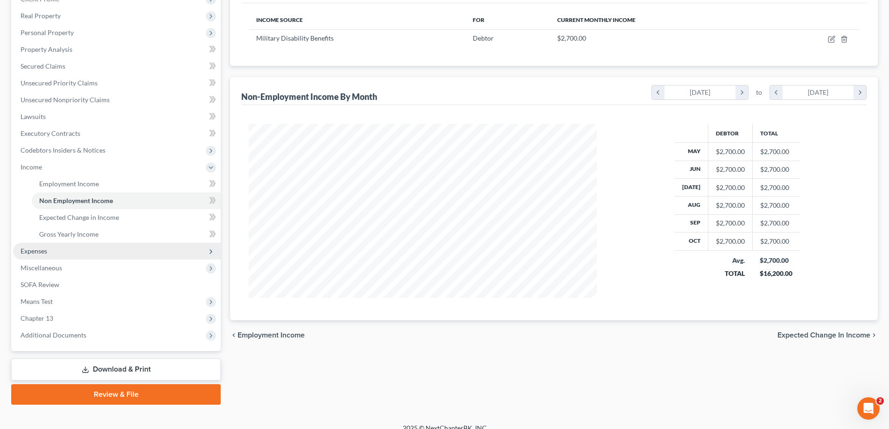
click at [43, 248] on span "Expenses" at bounding box center [34, 251] width 27 height 8
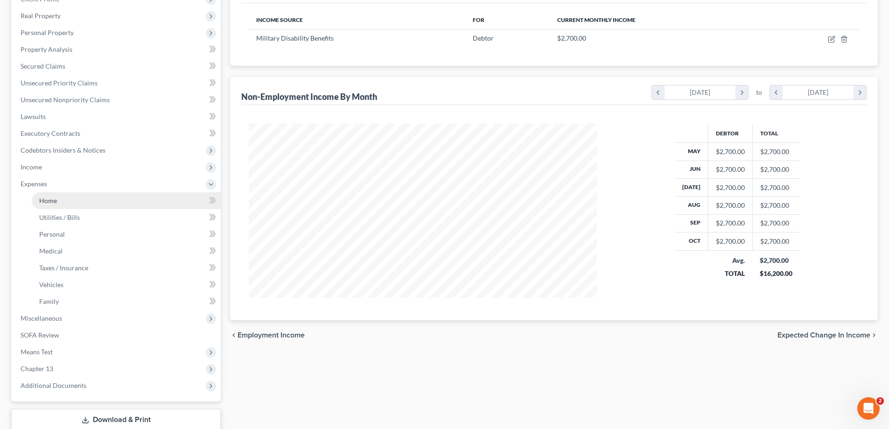
click at [60, 205] on link "Home" at bounding box center [126, 200] width 189 height 17
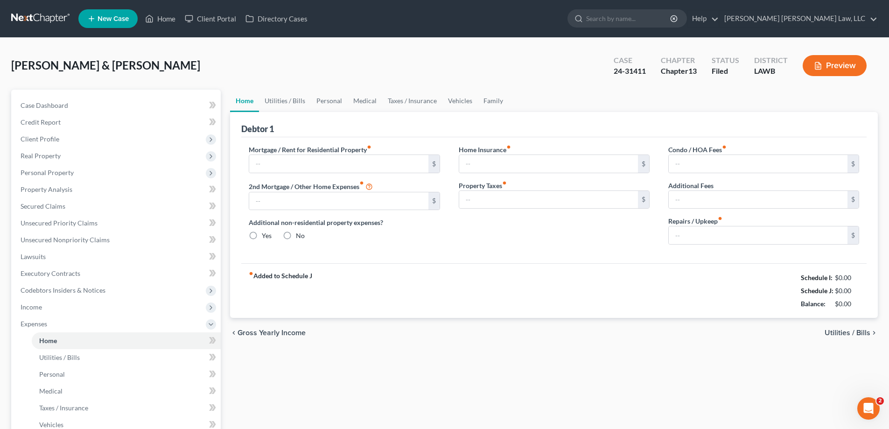
type input "1,384.00"
type input "0.00"
radio input "true"
type input "0.00"
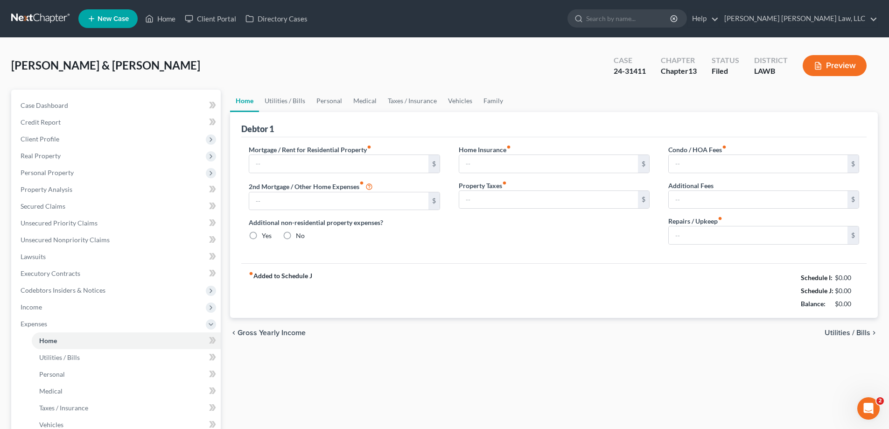
type input "0.00"
click at [311, 107] on link "Personal" at bounding box center [329, 101] width 37 height 22
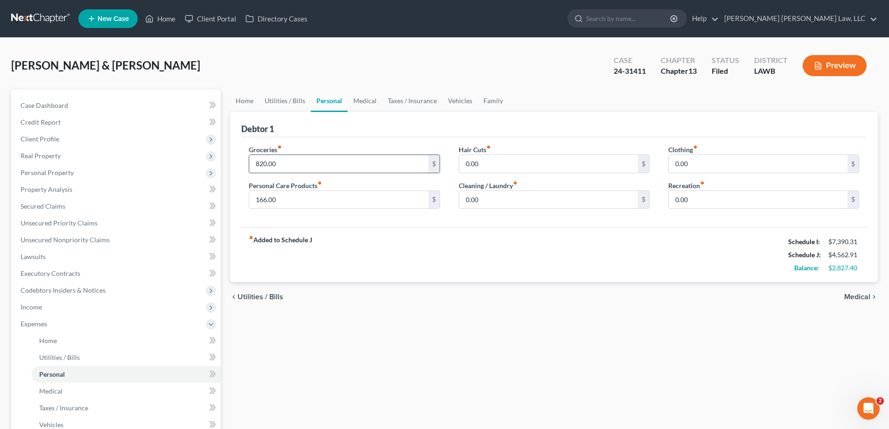
click at [339, 165] on input "820.00" at bounding box center [338, 164] width 179 height 18
type input "1,143"
click at [310, 209] on div "Groceries fiber_manual_record 1,143 $ Personal Care Products fiber_manual_recor…" at bounding box center [343, 181] width 209 height 72
click at [306, 196] on input "166.00" at bounding box center [338, 200] width 179 height 18
type input "405"
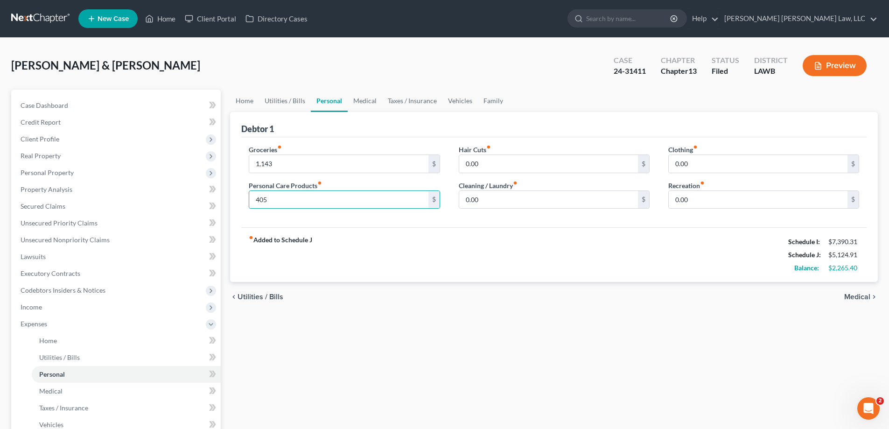
click at [723, 175] on div "Clothing fiber_manual_record 0.00 $ Recreation fiber_manual_record 0.00 $" at bounding box center [763, 181] width 209 height 72
click at [717, 167] on input "0.00" at bounding box center [757, 164] width 179 height 18
type input "300"
click at [494, 166] on input "0.00" at bounding box center [548, 164] width 179 height 18
type input "97"
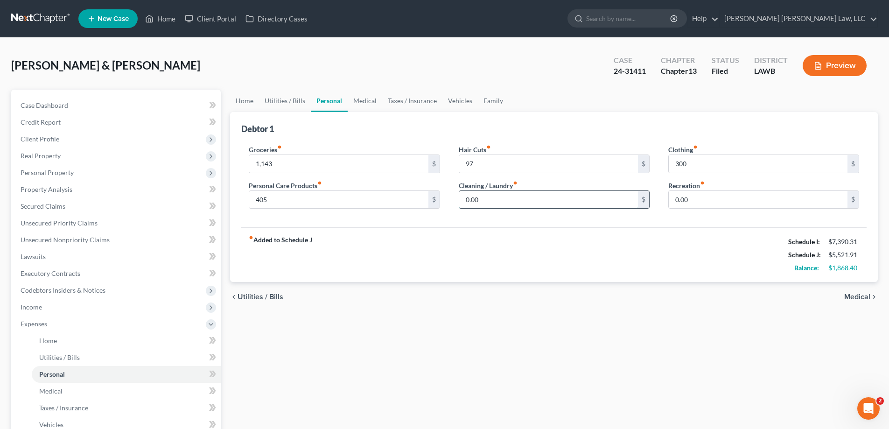
click at [497, 195] on input "0.00" at bounding box center [548, 200] width 179 height 18
type input "82"
click at [505, 243] on div "fiber_manual_record Added to Schedule J Schedule I: $7,390.31 Schedule J: $5,60…" at bounding box center [553, 254] width 625 height 55
click at [358, 97] on link "Medical" at bounding box center [364, 101] width 35 height 22
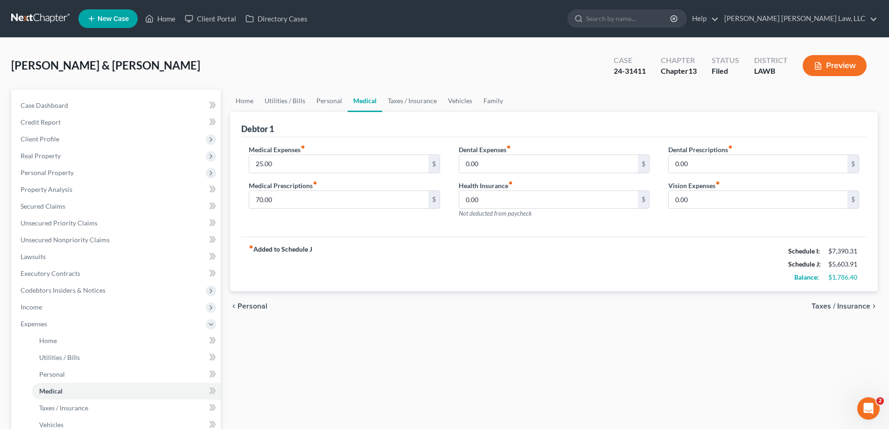
click at [335, 210] on div "Medical Expenses fiber_manual_record 25.00 $ Medical Prescriptions fiber_manual…" at bounding box center [343, 185] width 209 height 81
click at [326, 200] on input "70.00" at bounding box center [338, 200] width 179 height 18
click at [314, 157] on input "25.00" at bounding box center [338, 164] width 179 height 18
click at [347, 159] on input "25.00" at bounding box center [338, 164] width 179 height 18
click at [366, 204] on input "70.00" at bounding box center [338, 200] width 179 height 18
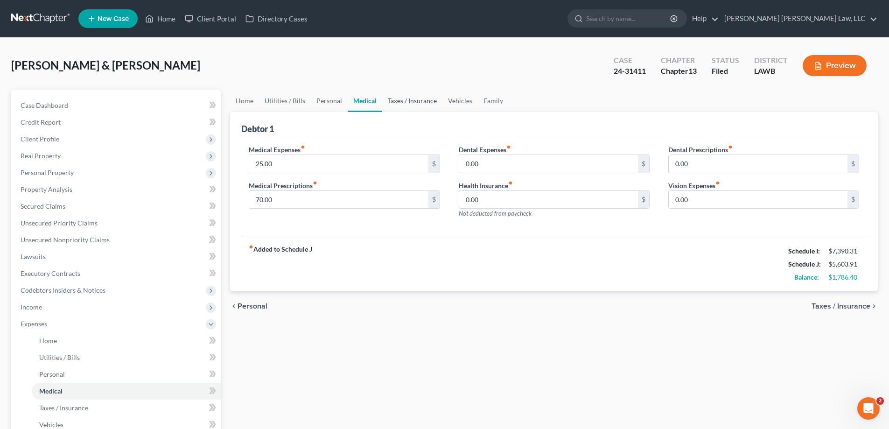
click at [389, 100] on link "Taxes / Insurance" at bounding box center [412, 101] width 60 height 22
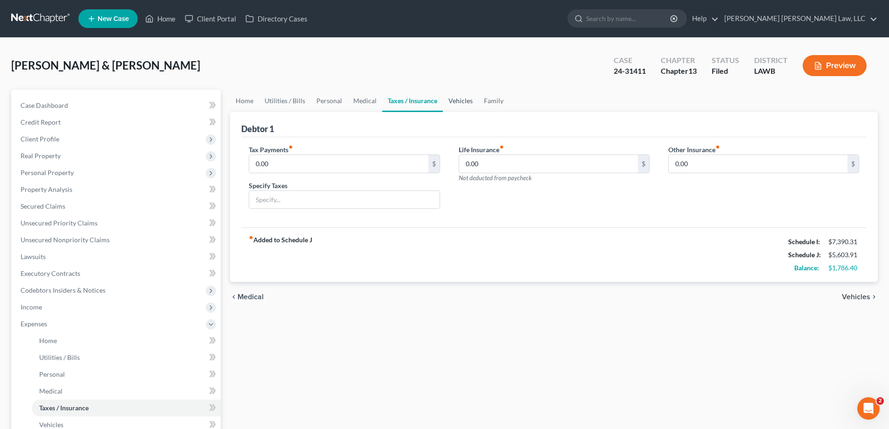
click at [461, 103] on link "Vehicles" at bounding box center [460, 101] width 35 height 22
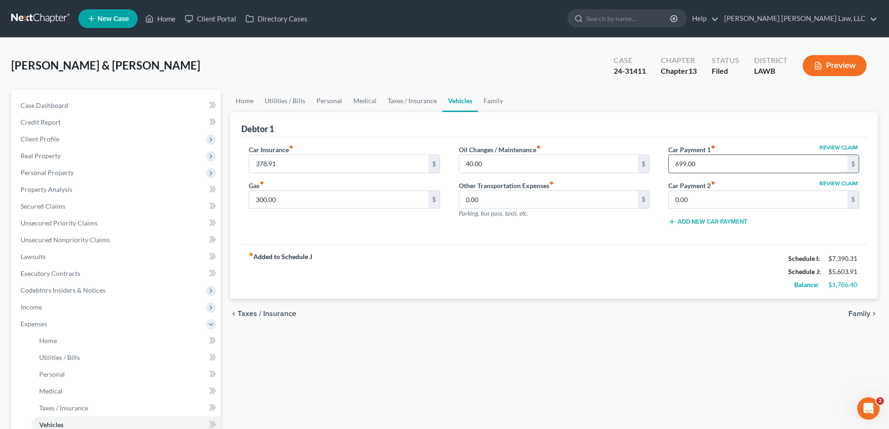
click at [694, 168] on input "699.00" at bounding box center [757, 164] width 179 height 18
click at [321, 161] on input "378.91" at bounding box center [338, 164] width 179 height 18
type input "200"
click at [420, 274] on div "fiber_manual_record Added to Schedule J Schedule I: $7,390.31 Schedule J: $4,72…" at bounding box center [553, 271] width 625 height 55
click at [501, 95] on link "Family" at bounding box center [493, 101] width 31 height 22
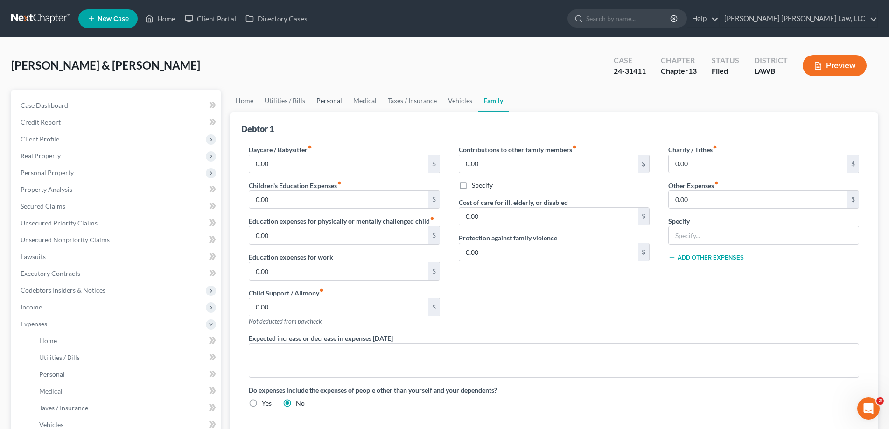
click at [325, 101] on link "Personal" at bounding box center [329, 101] width 37 height 22
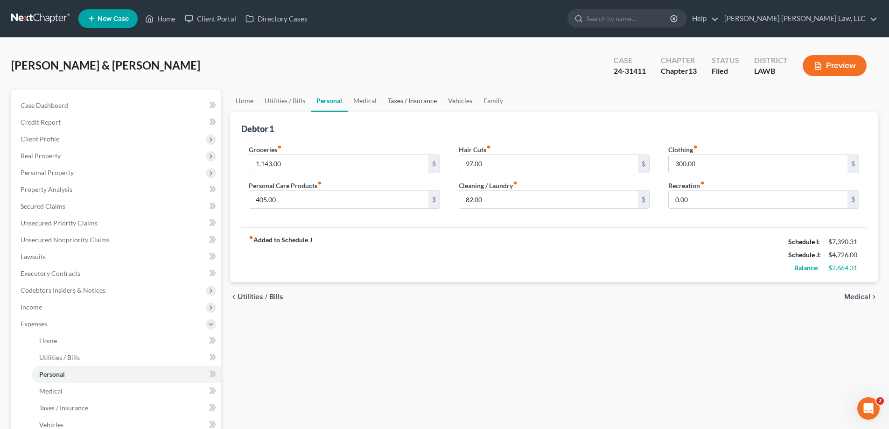
click at [416, 101] on link "Taxes / Insurance" at bounding box center [412, 101] width 60 height 22
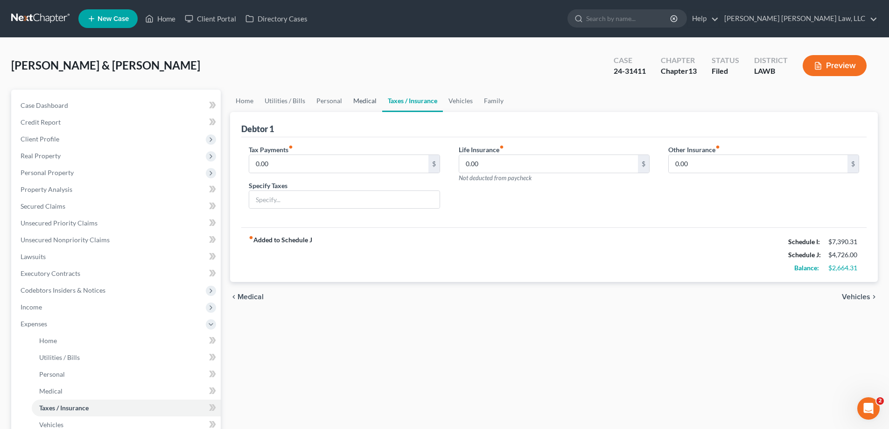
click at [369, 105] on link "Medical" at bounding box center [364, 101] width 35 height 22
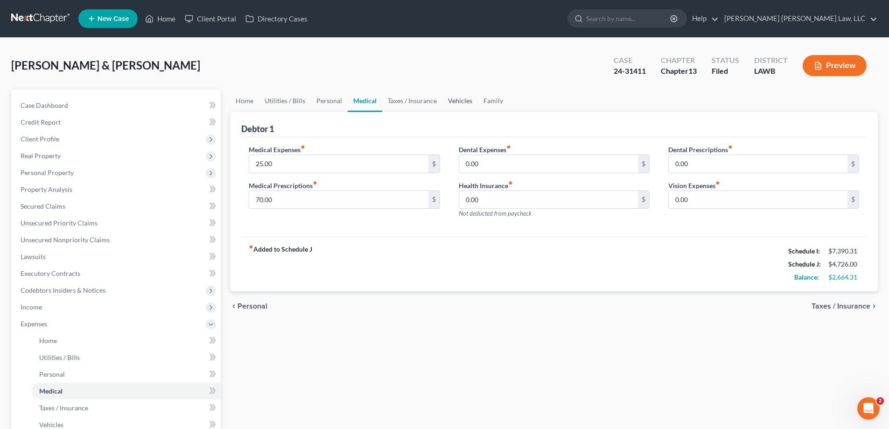
click at [449, 104] on link "Vehicles" at bounding box center [459, 101] width 35 height 22
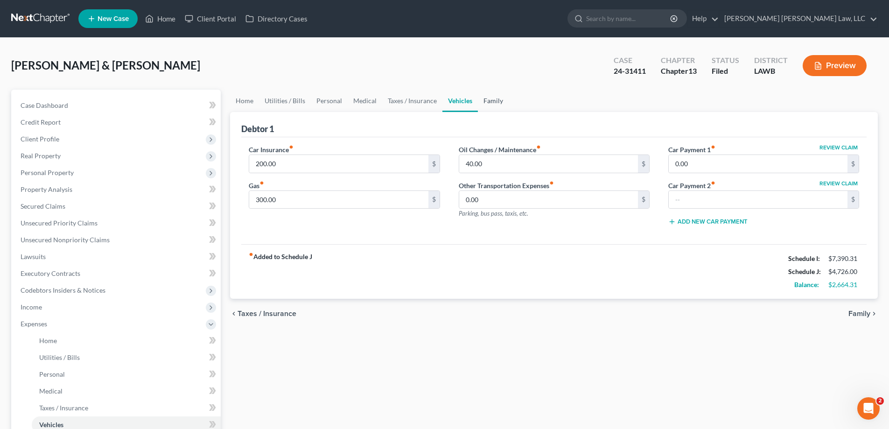
click at [492, 98] on link "Family" at bounding box center [493, 101] width 31 height 22
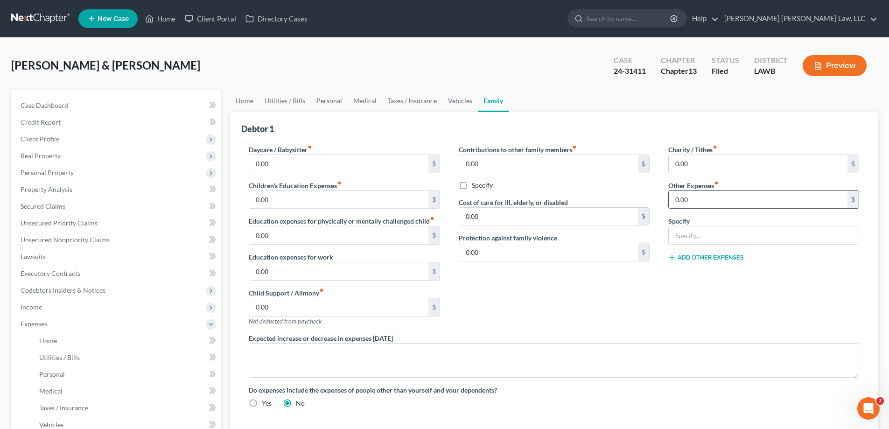
click at [710, 202] on input "0.00" at bounding box center [757, 200] width 179 height 18
type input "50"
click at [757, 240] on input "text" at bounding box center [763, 235] width 190 height 18
type input "gym membership"
click at [458, 95] on link "Vehicles" at bounding box center [459, 101] width 35 height 22
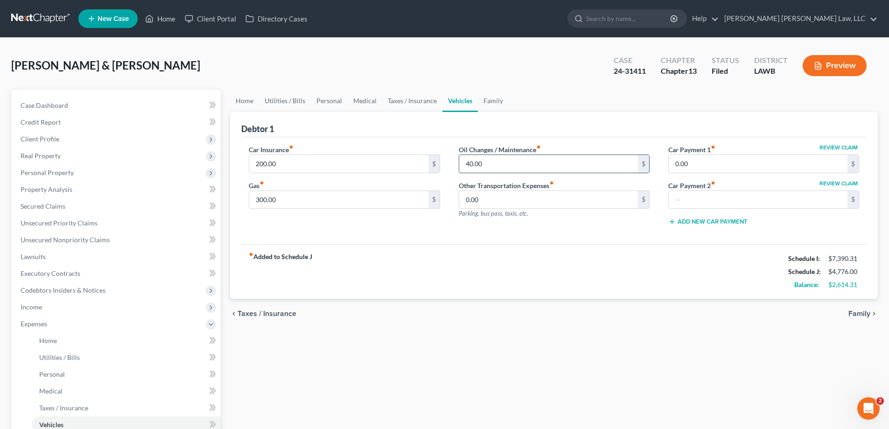
click at [491, 162] on input "40.00" at bounding box center [548, 164] width 179 height 18
type input "55"
click at [356, 199] on input "300.00" at bounding box center [338, 200] width 179 height 18
click at [427, 236] on div "Car Insurance fiber_manual_record 200.00 $ Gas fiber_manual_record 300.00 $ Oil…" at bounding box center [553, 190] width 625 height 107
click at [246, 99] on link "Home" at bounding box center [244, 101] width 29 height 22
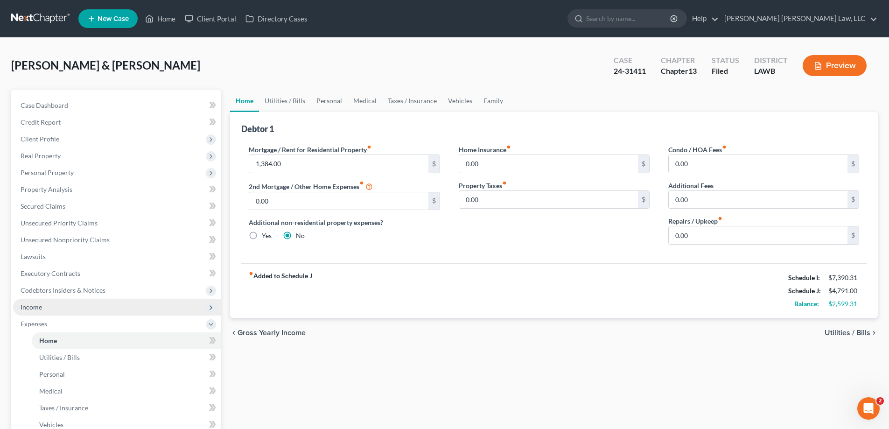
click at [29, 303] on span "Income" at bounding box center [31, 307] width 21 height 8
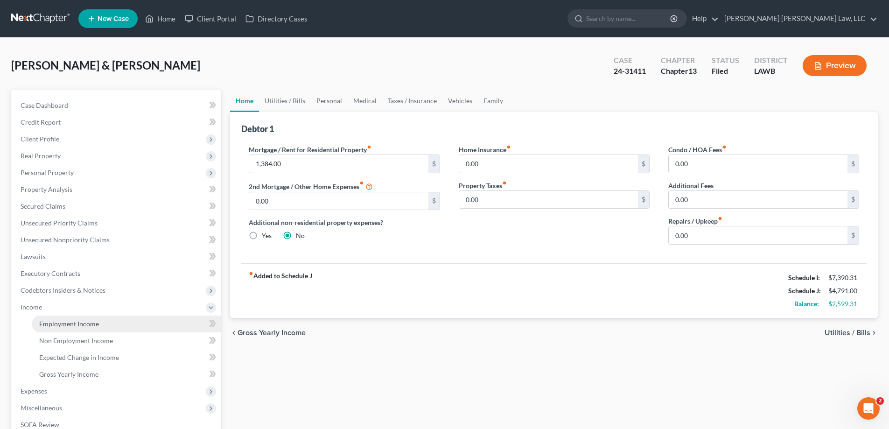
click at [71, 320] on span "Employment Income" at bounding box center [69, 324] width 60 height 8
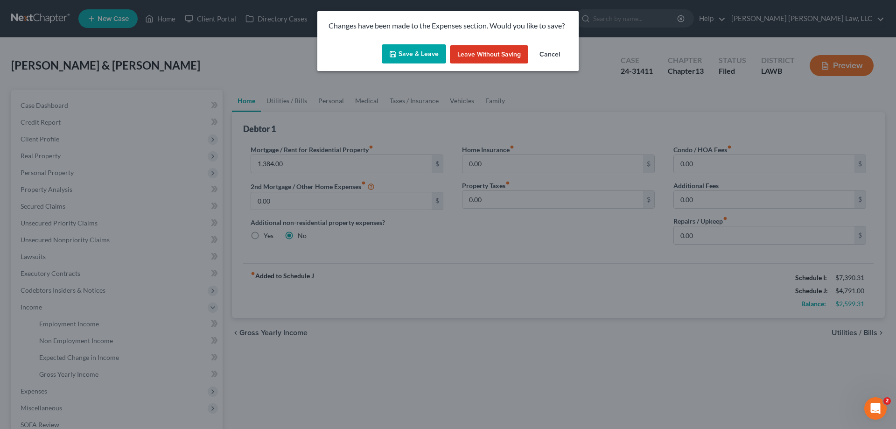
click at [403, 44] on button "Save & Leave" at bounding box center [414, 54] width 64 height 20
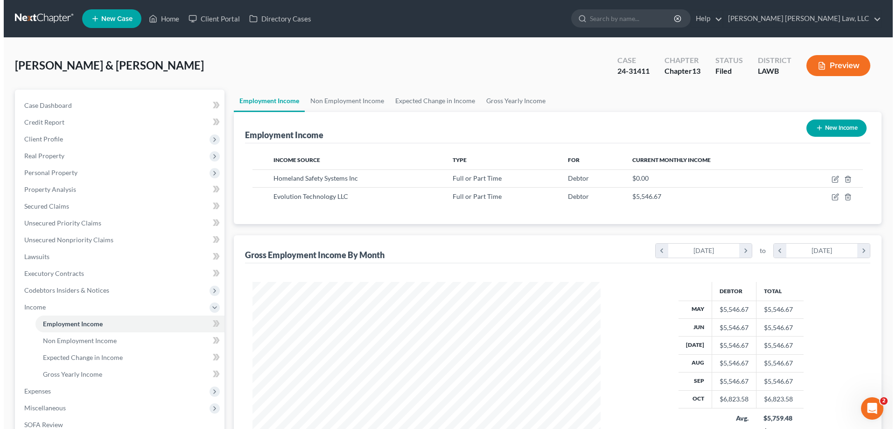
scroll to position [174, 367]
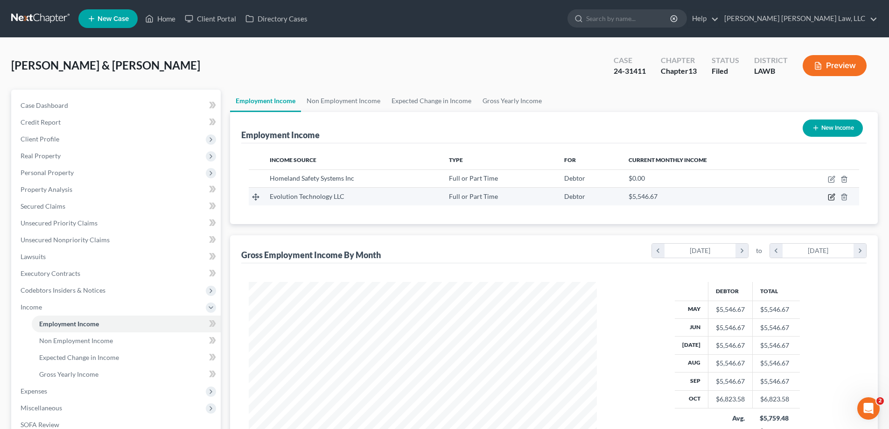
click at [832, 200] on icon "button" at bounding box center [830, 196] width 7 height 7
select select "0"
select select "19"
select select "3"
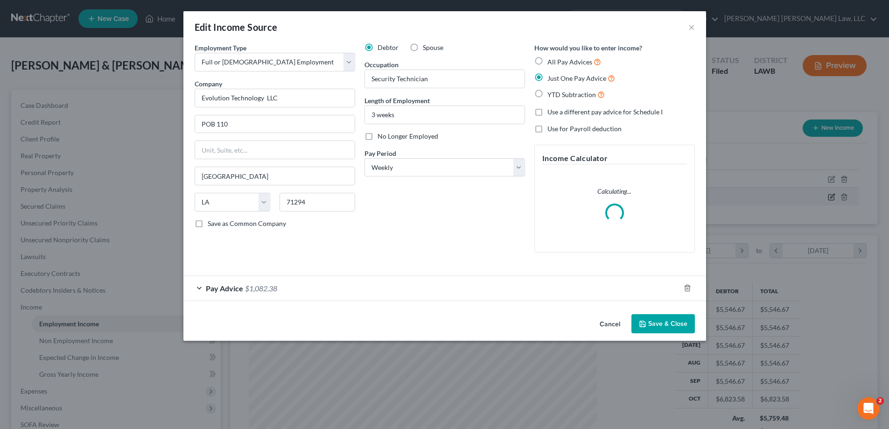
scroll to position [175, 370]
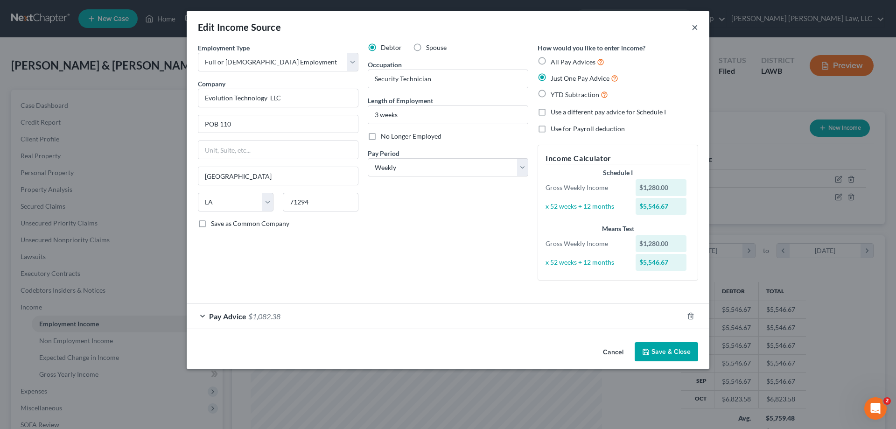
click at [693, 27] on button "×" at bounding box center [694, 26] width 7 height 11
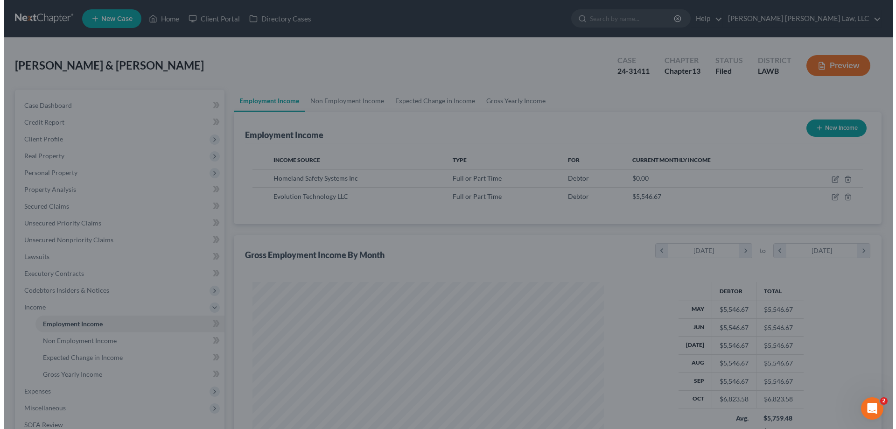
scroll to position [466258, 466065]
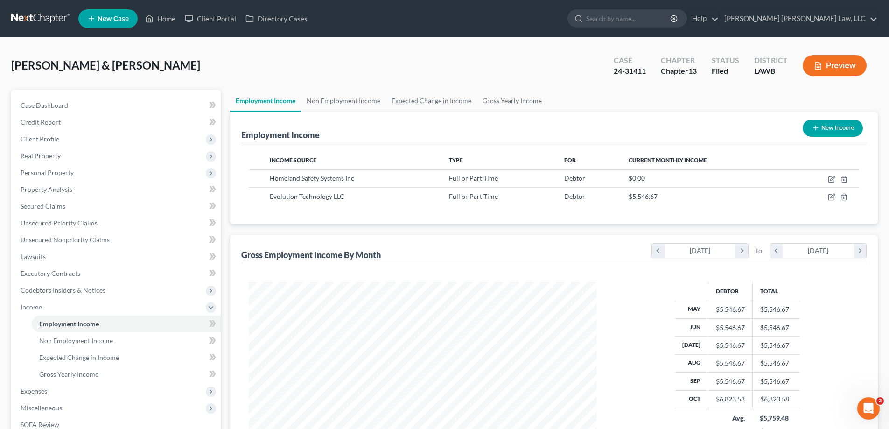
click at [827, 66] on button "Preview" at bounding box center [834, 65] width 64 height 21
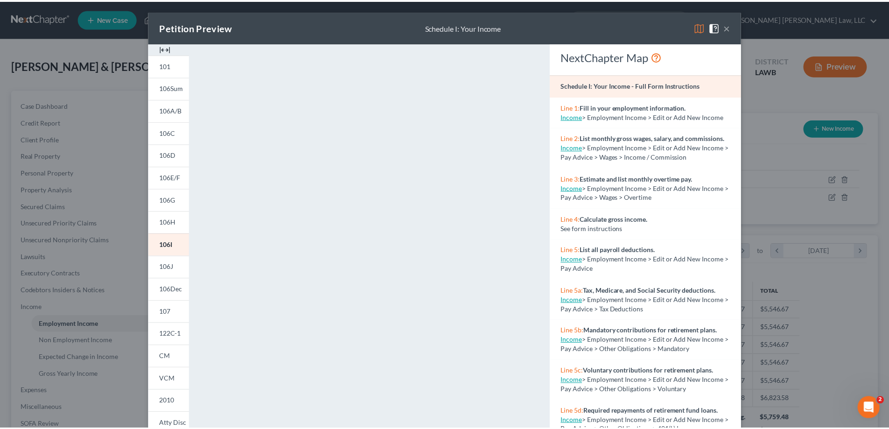
scroll to position [97, 0]
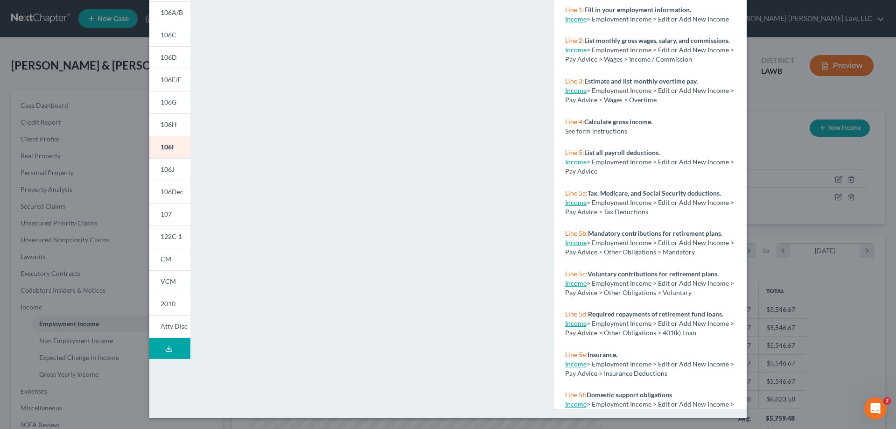
click at [69, 342] on div "Petition Preview Schedule I: Your Income × 101 106Sum 106A/B 106C 106D 106E/F 1…" at bounding box center [448, 214] width 896 height 429
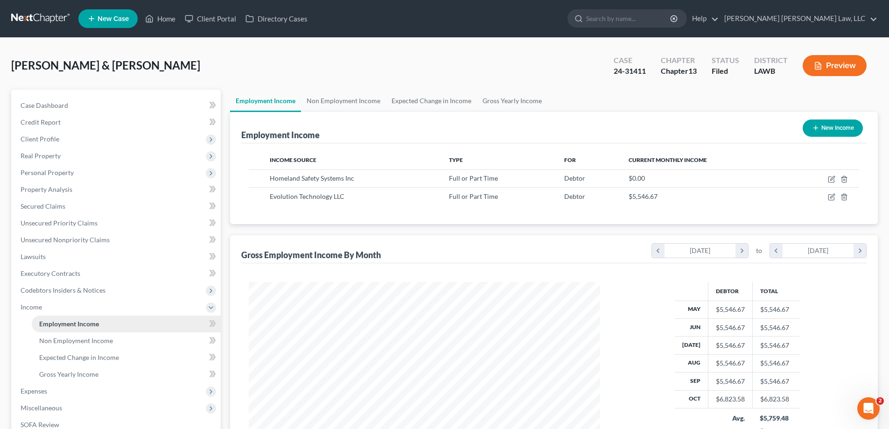
scroll to position [466258, 466065]
click at [98, 337] on span "Non Employment Income" at bounding box center [76, 340] width 74 height 8
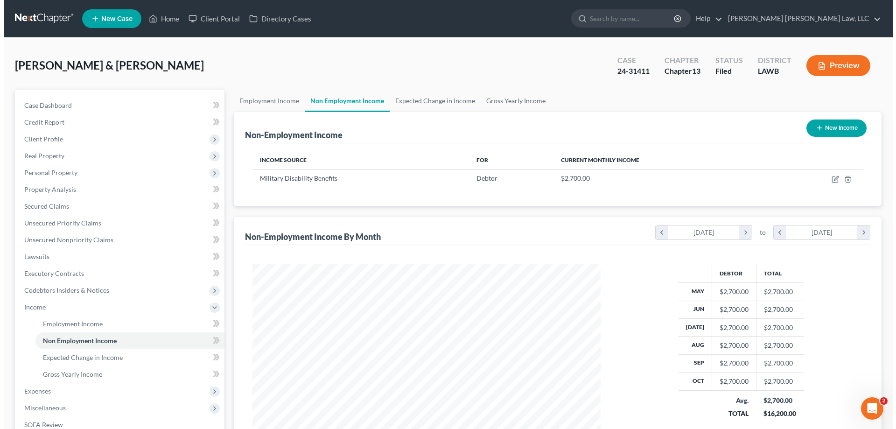
scroll to position [174, 367]
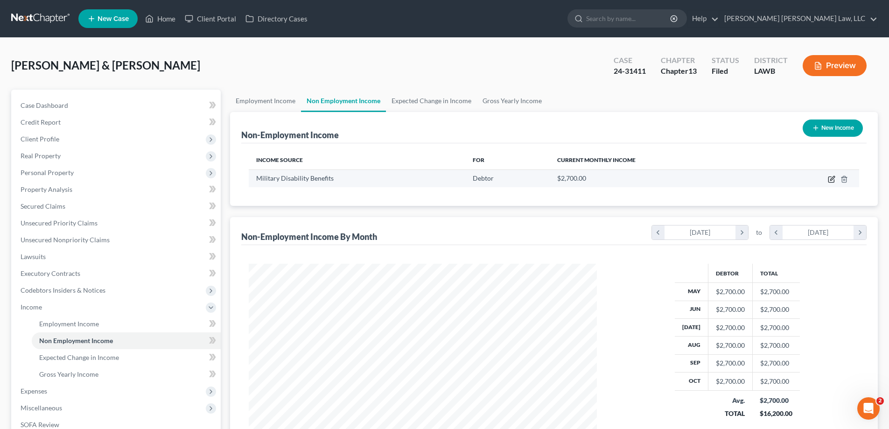
click at [835, 180] on td at bounding box center [813, 178] width 91 height 18
click at [830, 180] on icon "button" at bounding box center [830, 178] width 7 height 7
select select "12"
select select "0"
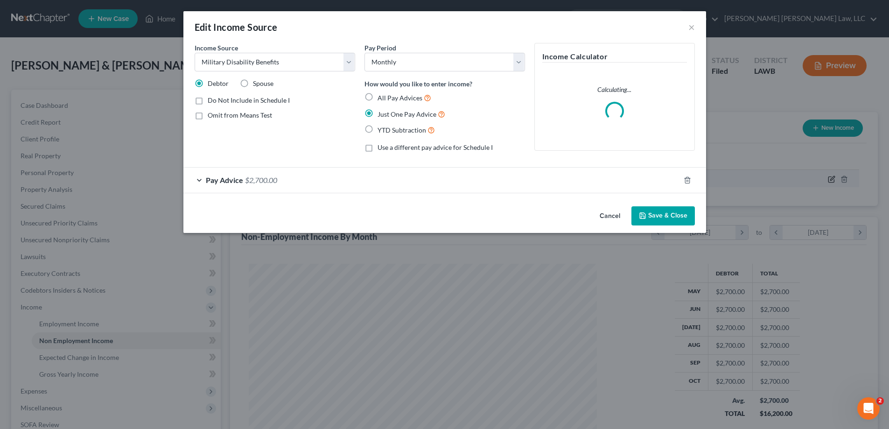
scroll to position [175, 370]
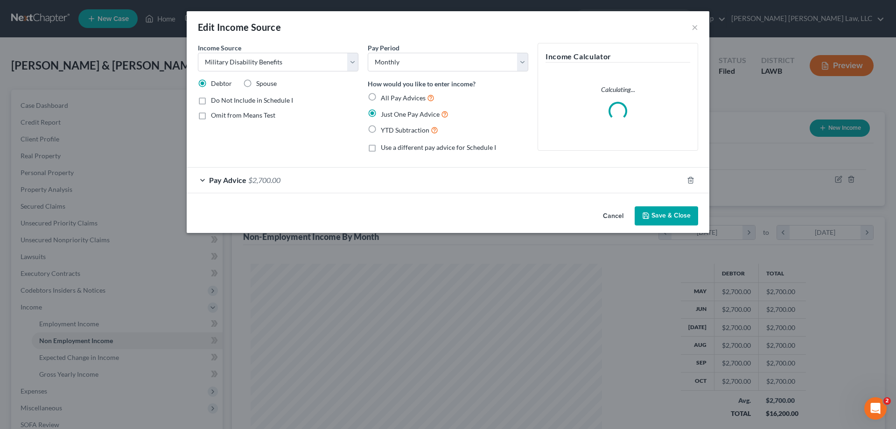
click at [287, 186] on div "Pay Advice $2,700.00" at bounding box center [435, 179] width 496 height 25
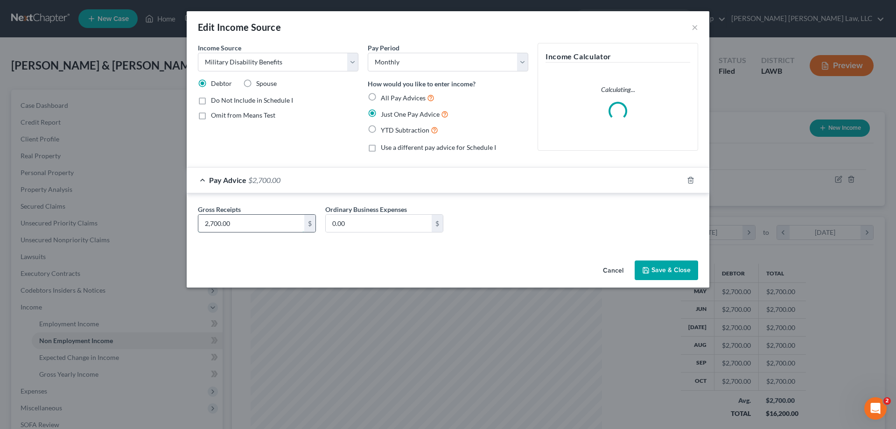
click at [264, 221] on input "2,700.00" at bounding box center [251, 224] width 106 height 18
type input "2,725.96"
click at [648, 268] on icon "button" at bounding box center [646, 270] width 6 height 6
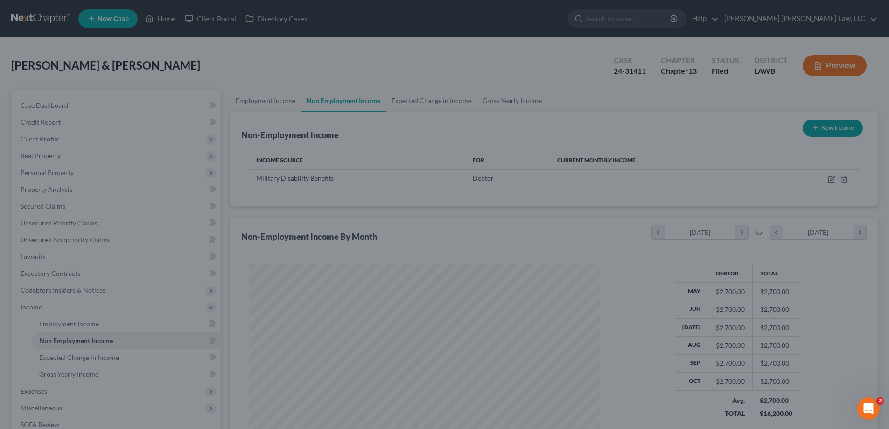
scroll to position [466258, 466065]
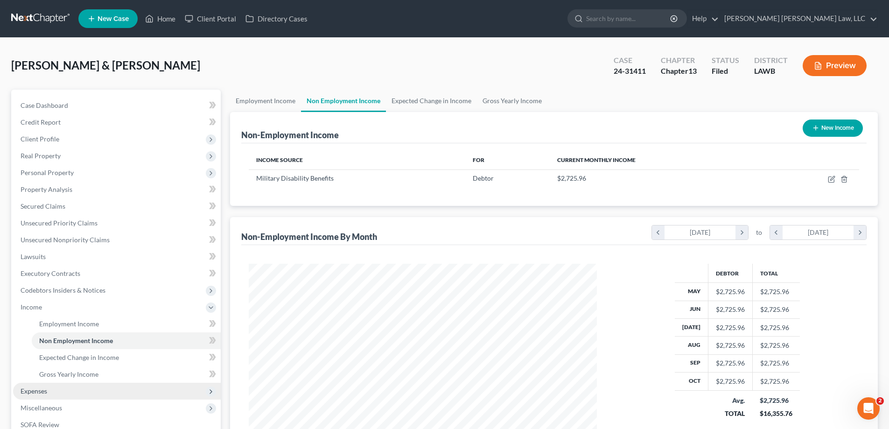
click at [59, 393] on span "Expenses" at bounding box center [117, 390] width 208 height 17
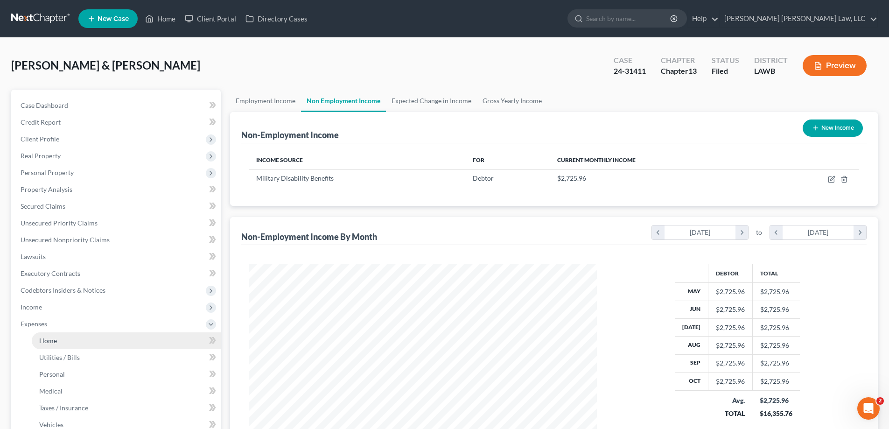
click at [44, 341] on span "Home" at bounding box center [48, 340] width 18 height 8
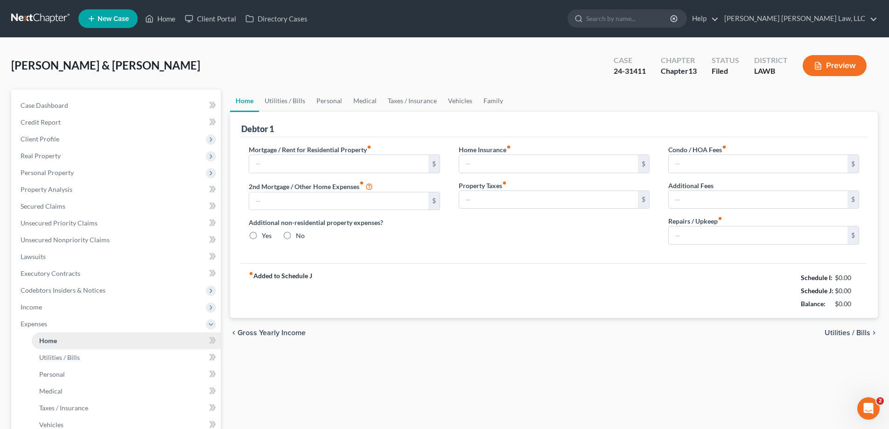
type input "1,384.00"
type input "0.00"
radio input "true"
type input "0.00"
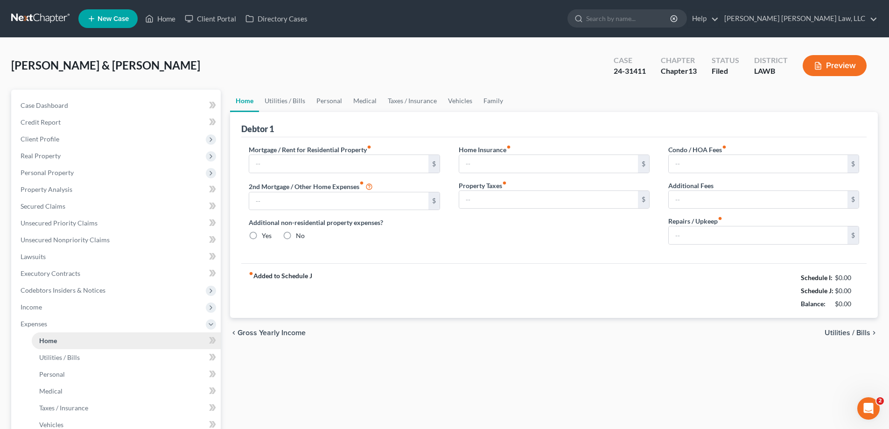
type input "0.00"
click at [277, 101] on link "Utilities / Bills" at bounding box center [285, 101] width 52 height 22
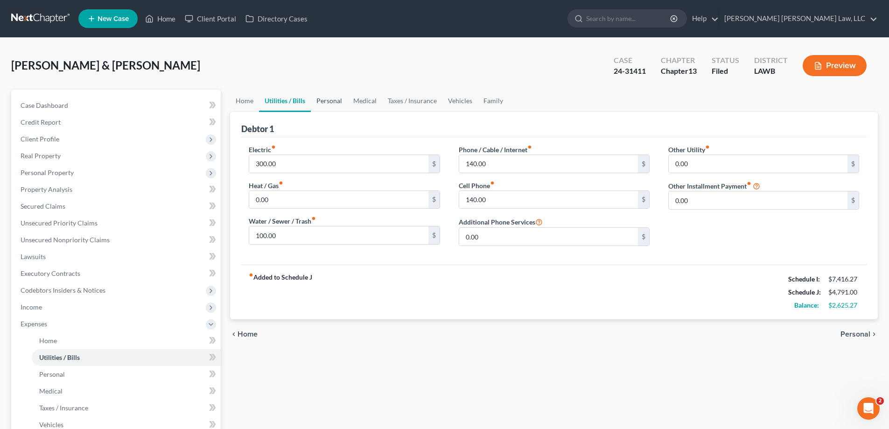
click at [322, 103] on link "Personal" at bounding box center [329, 101] width 37 height 22
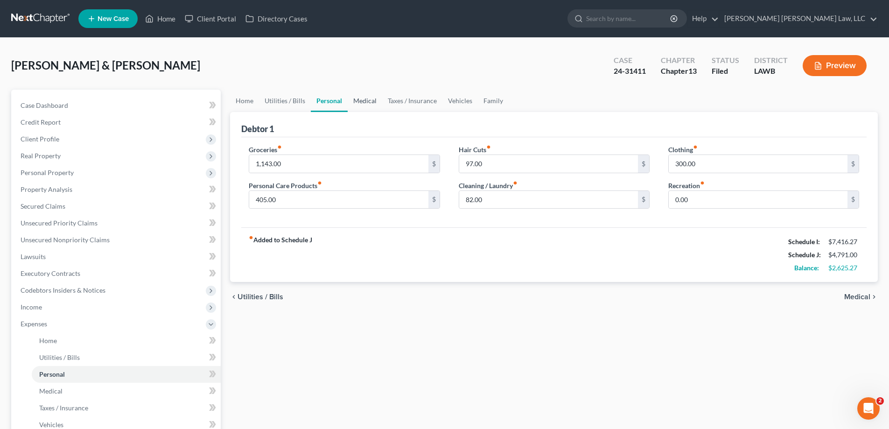
click at [364, 97] on link "Medical" at bounding box center [364, 101] width 35 height 22
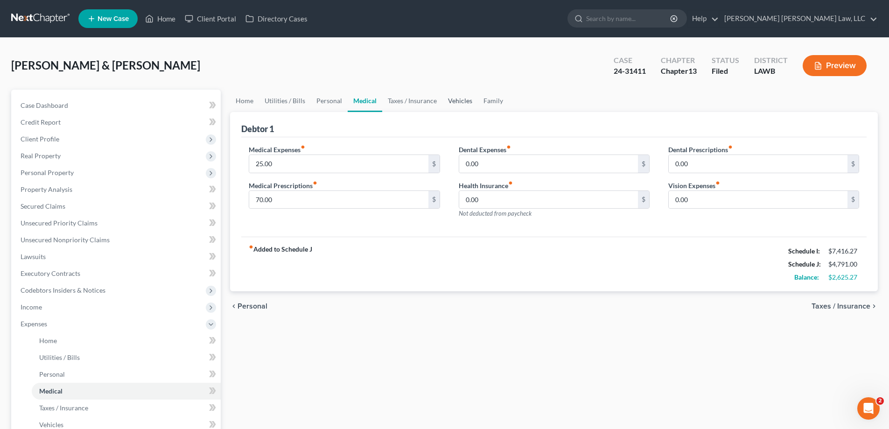
click at [459, 101] on link "Vehicles" at bounding box center [459, 101] width 35 height 22
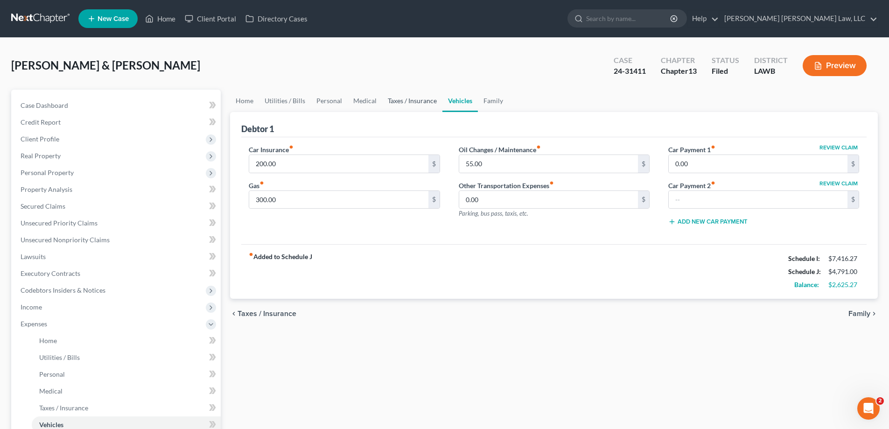
click at [412, 104] on link "Taxes / Insurance" at bounding box center [412, 101] width 60 height 22
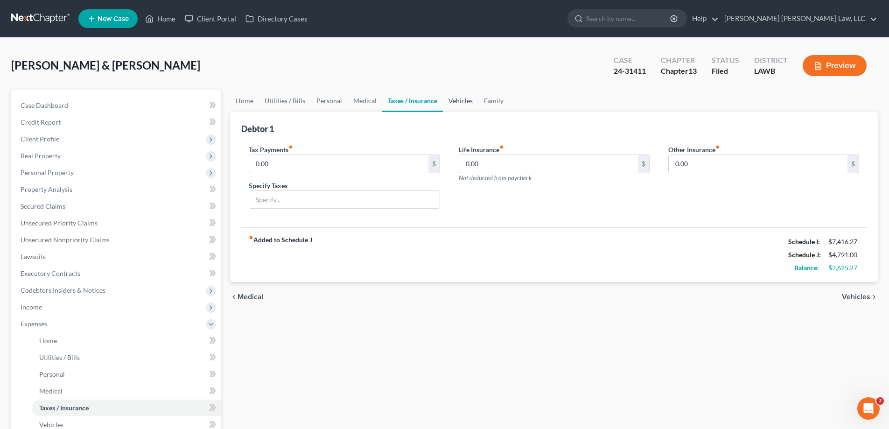
click at [459, 91] on link "Vehicles" at bounding box center [460, 101] width 35 height 22
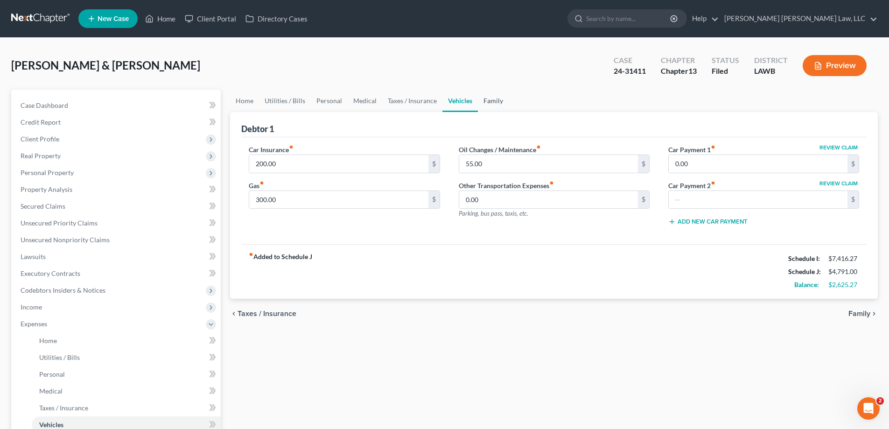
click at [478, 102] on link "Family" at bounding box center [493, 101] width 31 height 22
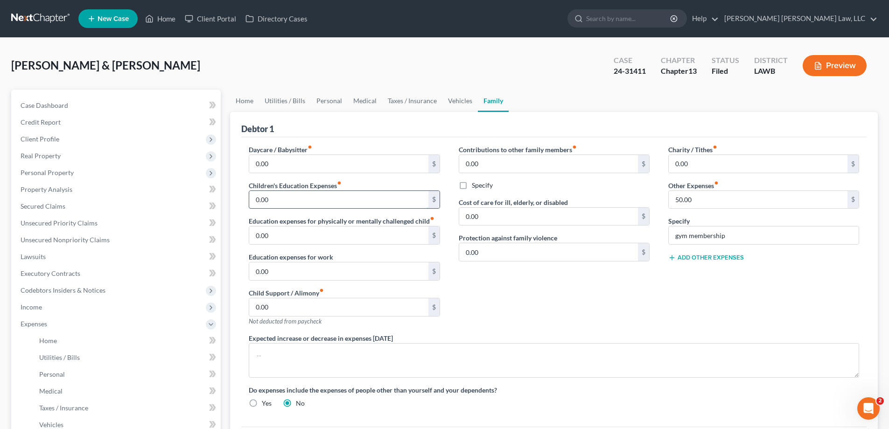
click at [304, 200] on input "0.00" at bounding box center [338, 200] width 179 height 18
type input "50"
click at [612, 402] on div "Do expenses include the expenses of people other than yourself and your depende…" at bounding box center [553, 396] width 629 height 23
click at [592, 323] on div "Contributions to other family members fiber_manual_record 0.00 $ Specify Cost o…" at bounding box center [553, 239] width 209 height 188
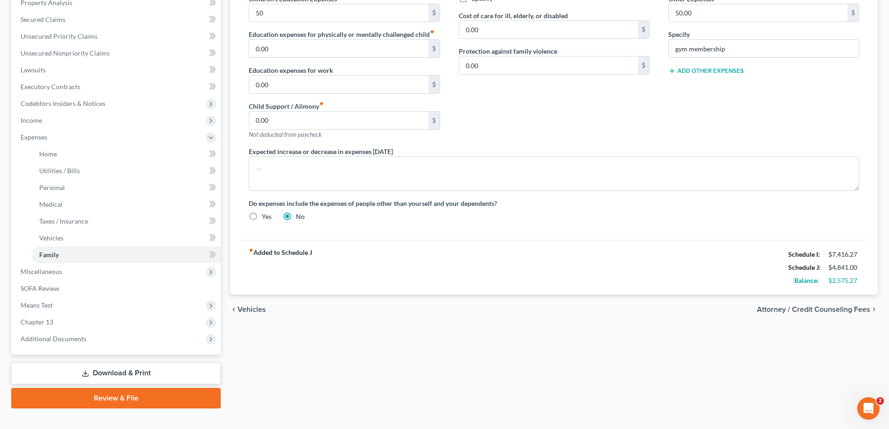
click at [534, 277] on div "fiber_manual_record Added to Schedule J Schedule I: $7,416.27 Schedule J: $4,84…" at bounding box center [553, 267] width 625 height 55
click at [429, 301] on div "chevron_left Vehicles Attorney / Credit Counseling Fees chevron_right" at bounding box center [553, 309] width 647 height 30
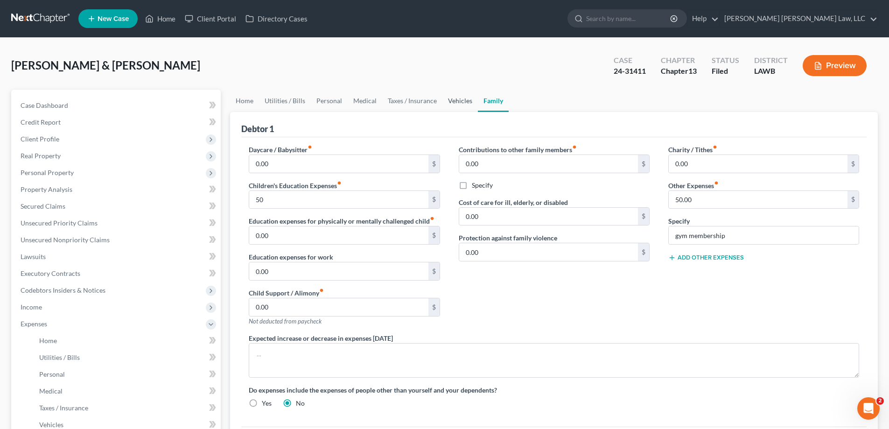
click at [457, 99] on link "Vehicles" at bounding box center [459, 101] width 35 height 22
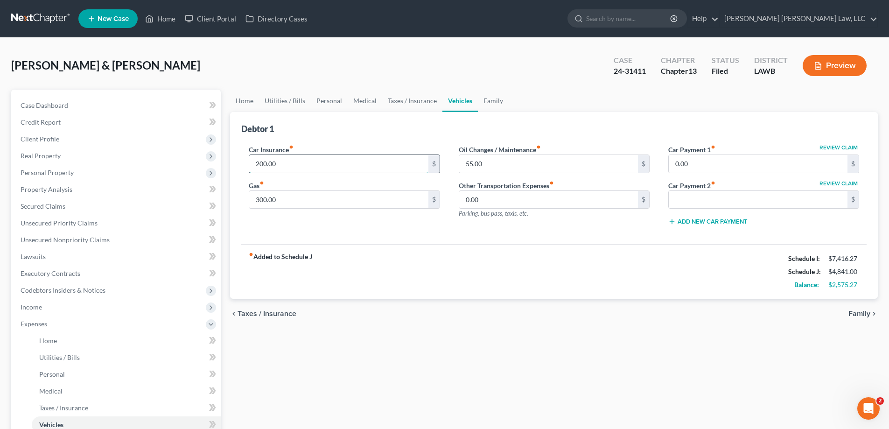
click at [298, 166] on input "200.00" at bounding box center [338, 164] width 179 height 18
click at [628, 391] on div "Home Utilities / Bills Personal Medical Taxes / Insurance Vehicles Family Debto…" at bounding box center [553, 342] width 657 height 505
drag, startPoint x: 364, startPoint y: 198, endPoint x: 440, endPoint y: 299, distance: 126.2
click at [364, 198] on input "300.00" at bounding box center [338, 200] width 179 height 18
click at [440, 299] on div "chevron_left Taxes / Insurance Family chevron_right" at bounding box center [553, 314] width 647 height 30
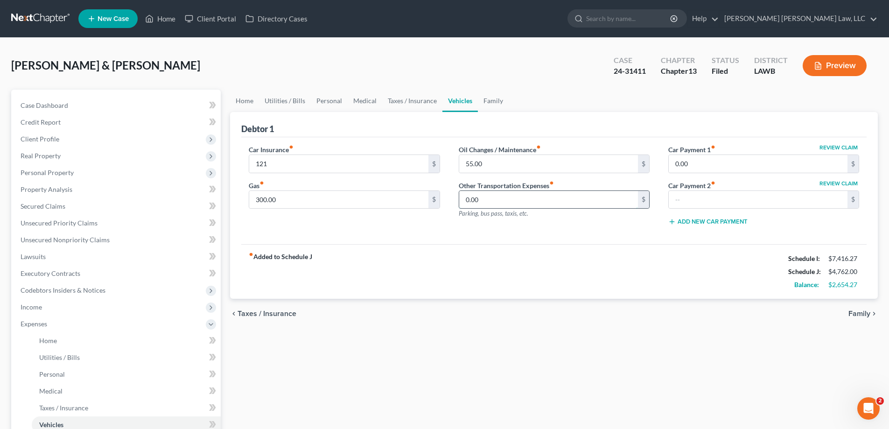
click at [574, 197] on input "0.00" at bounding box center [548, 200] width 179 height 18
click at [171, 14] on link "Home" at bounding box center [160, 18] width 40 height 17
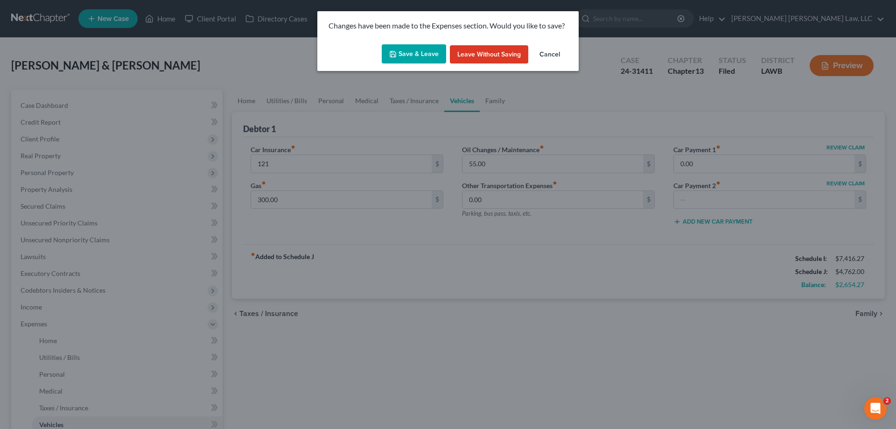
click at [433, 53] on button "Save & Leave" at bounding box center [414, 54] width 64 height 20
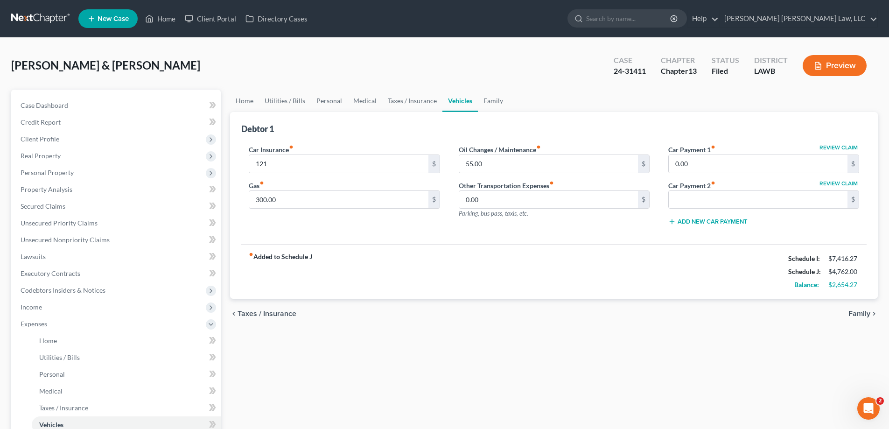
type input "121.00"
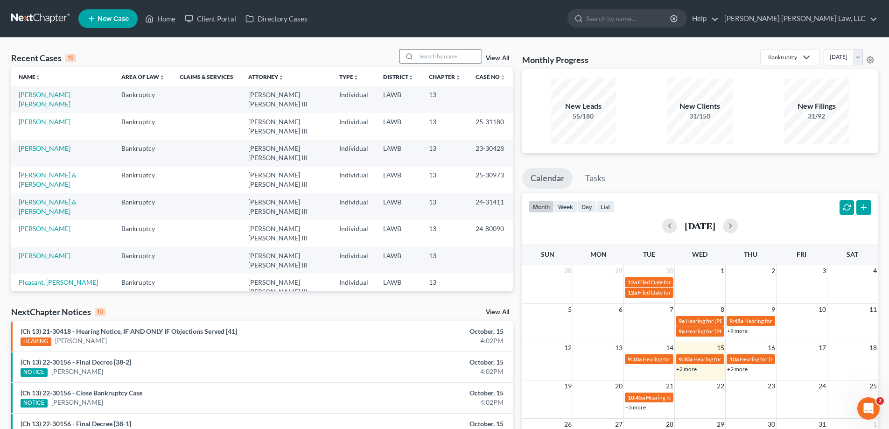
click at [444, 53] on input "search" at bounding box center [448, 56] width 65 height 14
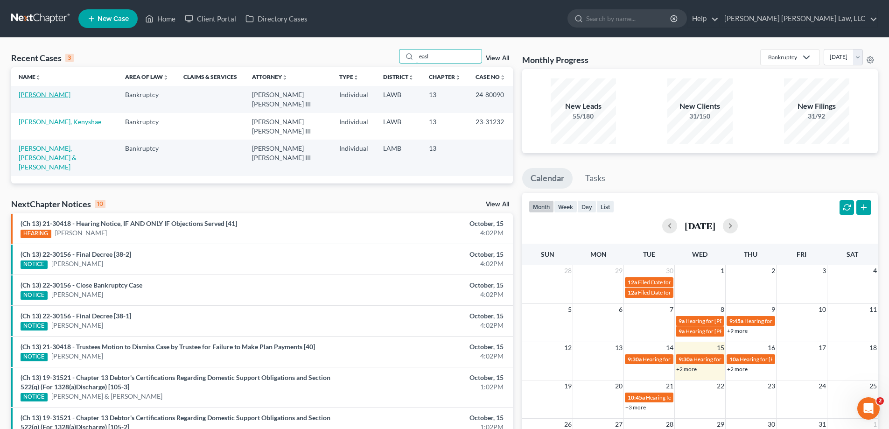
type input "easl"
click at [54, 97] on link "[PERSON_NAME]" at bounding box center [45, 94] width 52 height 8
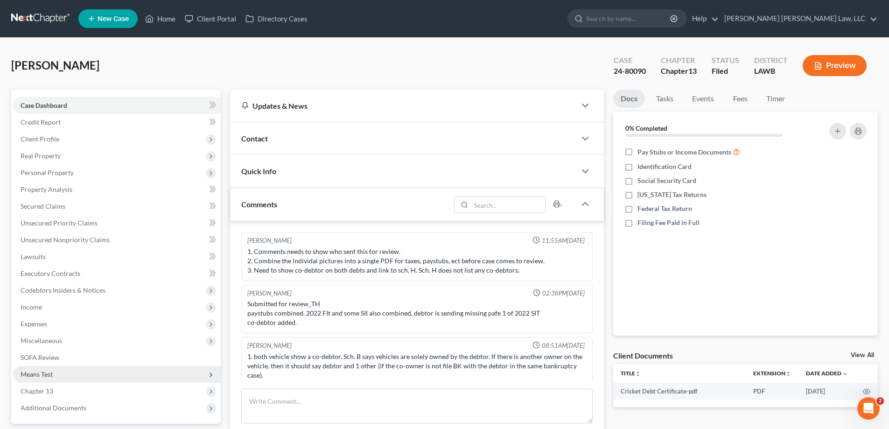
scroll to position [72, 0]
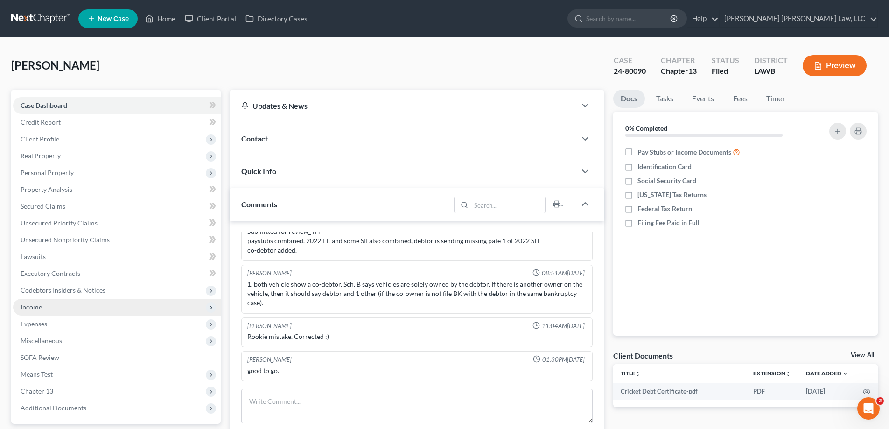
click at [67, 306] on span "Income" at bounding box center [117, 307] width 208 height 17
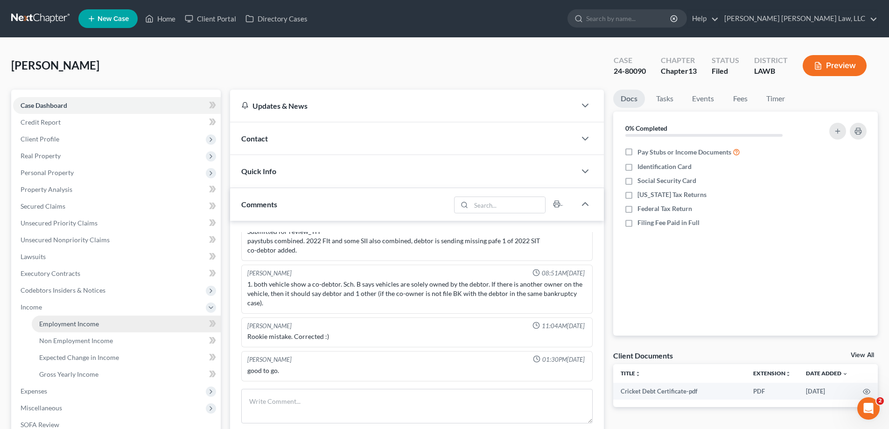
click at [49, 327] on span "Employment Income" at bounding box center [69, 324] width 60 height 8
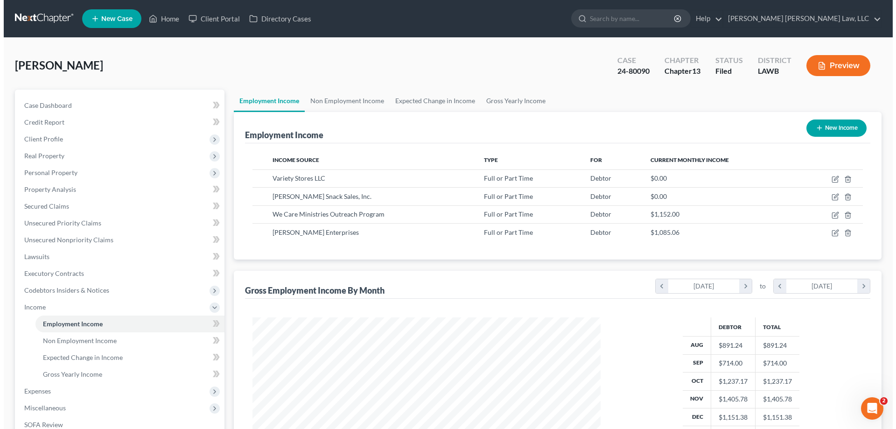
scroll to position [174, 367]
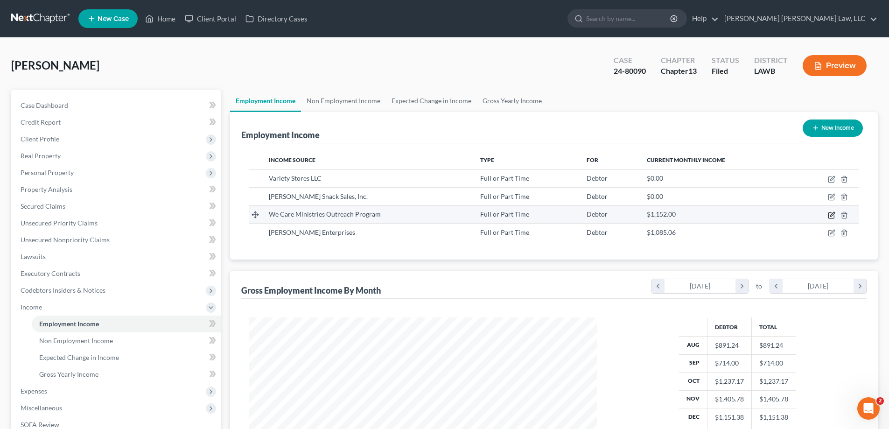
click at [833, 216] on icon "button" at bounding box center [830, 214] width 7 height 7
select select "0"
select select "19"
select select "1"
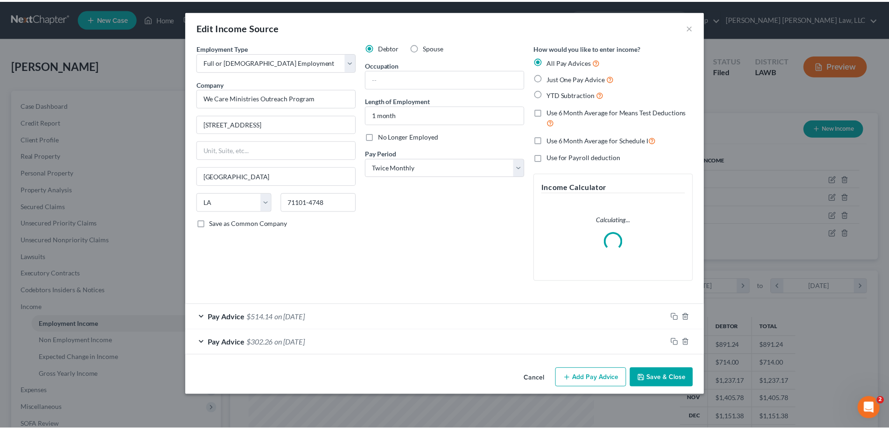
scroll to position [175, 370]
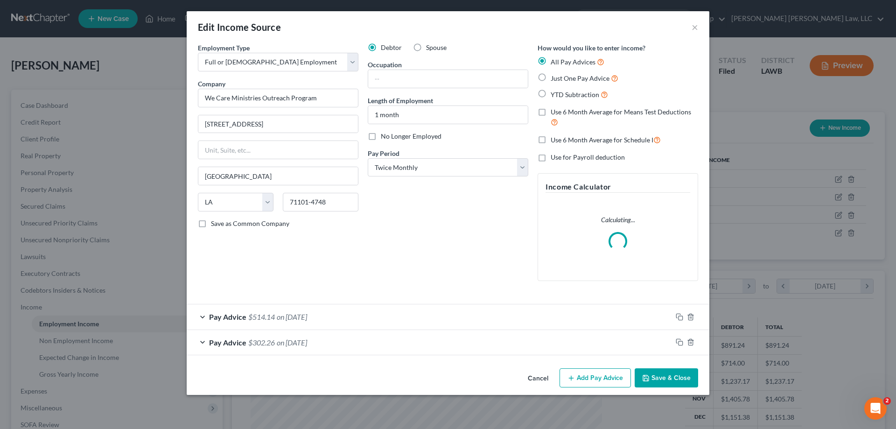
click at [543, 381] on button "Cancel" at bounding box center [537, 378] width 35 height 19
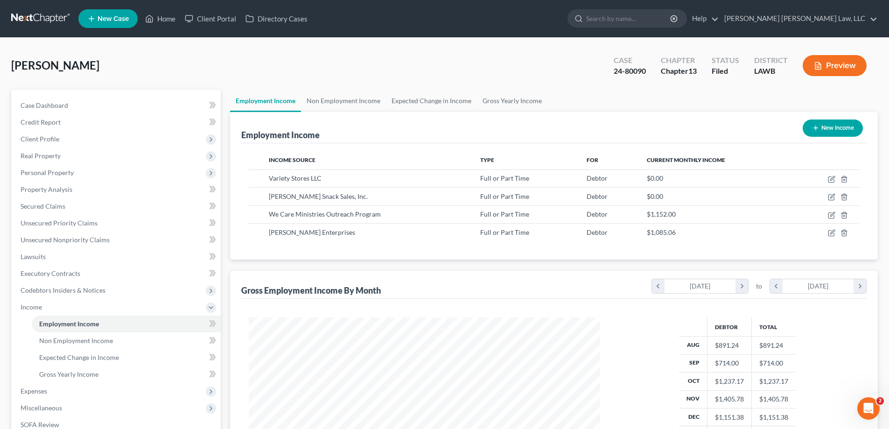
scroll to position [466258, 466065]
click at [340, 105] on link "Non Employment Income" at bounding box center [343, 101] width 85 height 22
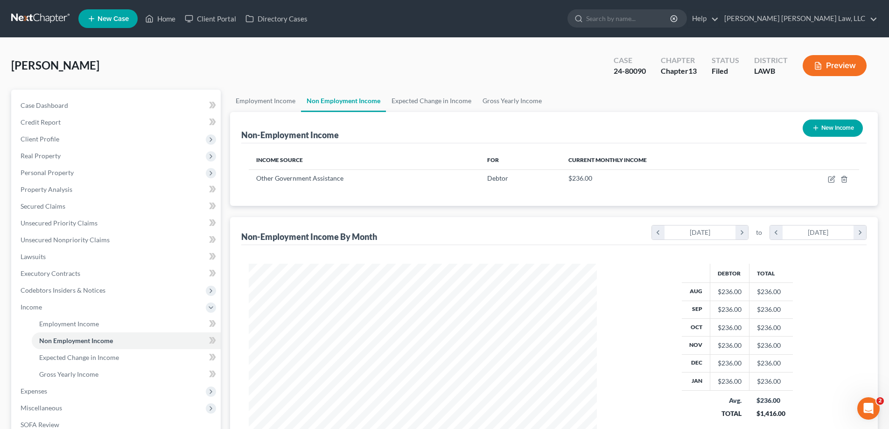
scroll to position [174, 367]
click at [261, 93] on link "Employment Income" at bounding box center [265, 101] width 71 height 22
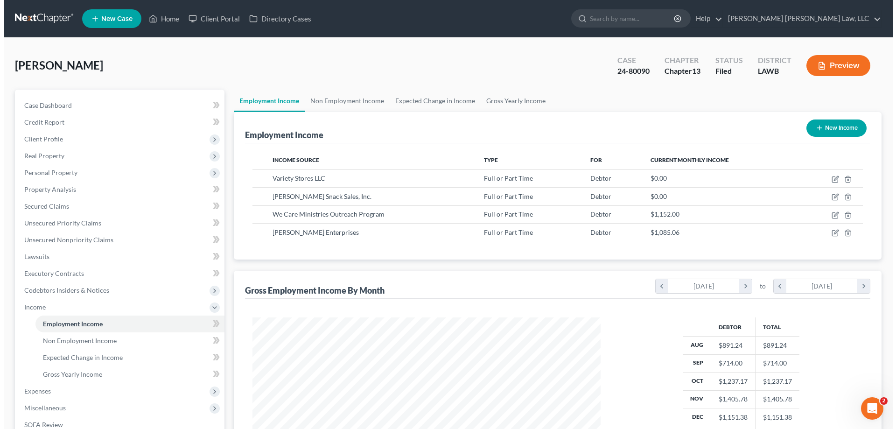
scroll to position [174, 367]
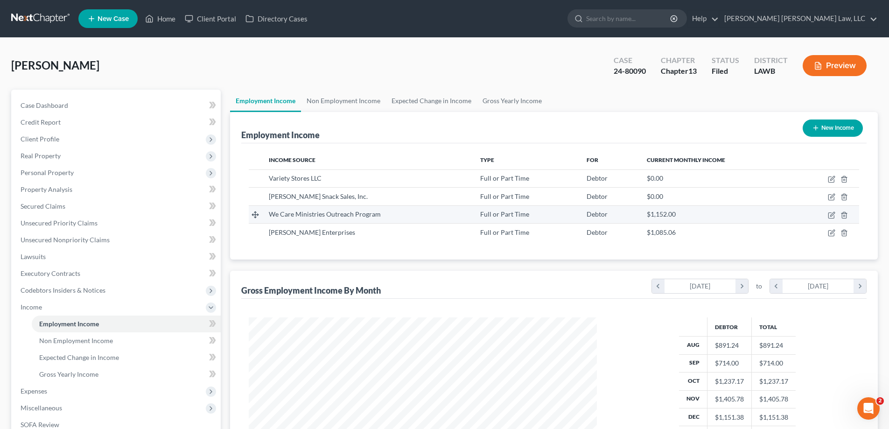
click at [835, 217] on td at bounding box center [826, 214] width 64 height 18
click at [830, 216] on icon "button" at bounding box center [830, 214] width 7 height 7
select select "0"
select select "19"
select select "1"
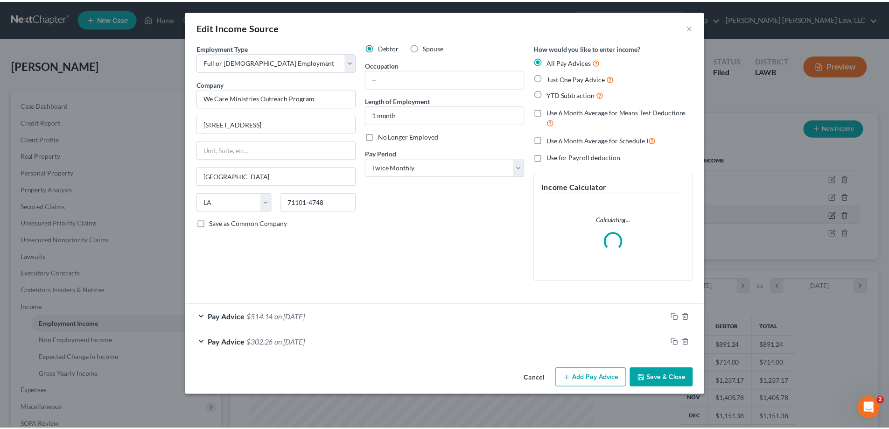
scroll to position [175, 370]
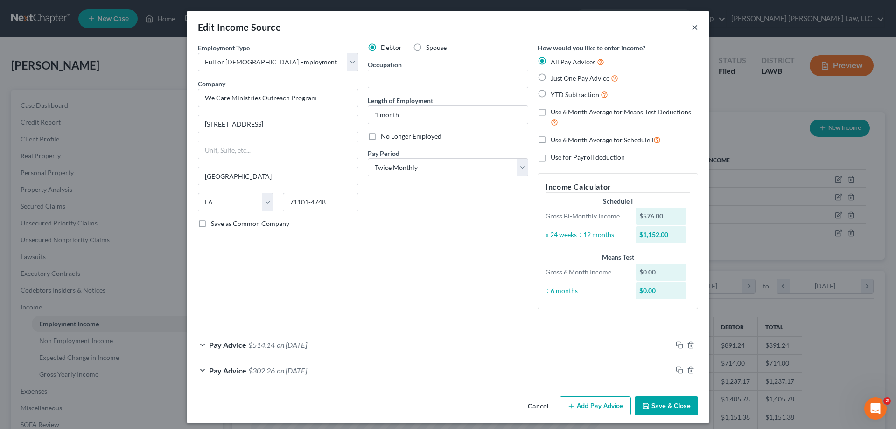
click at [691, 24] on button "×" at bounding box center [694, 26] width 7 height 11
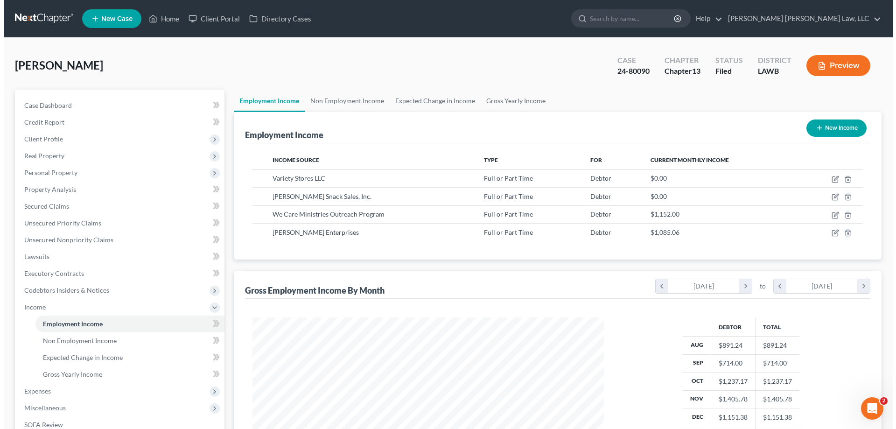
scroll to position [466258, 466065]
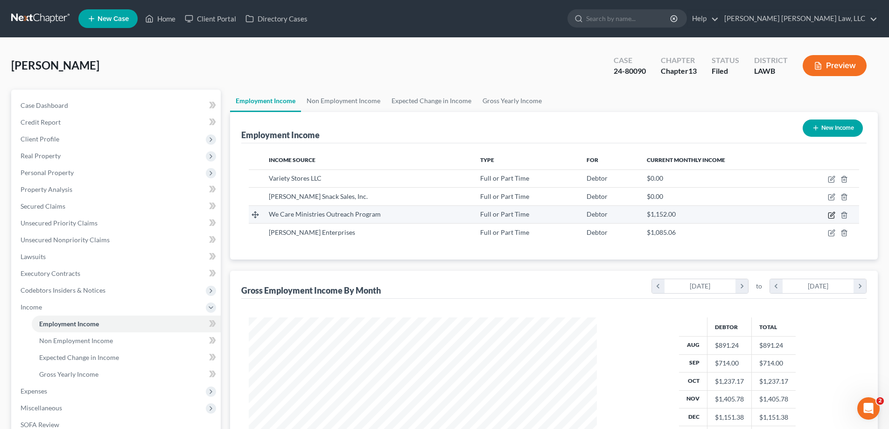
click at [831, 217] on icon "button" at bounding box center [830, 214] width 7 height 7
select select "0"
select select "19"
select select "1"
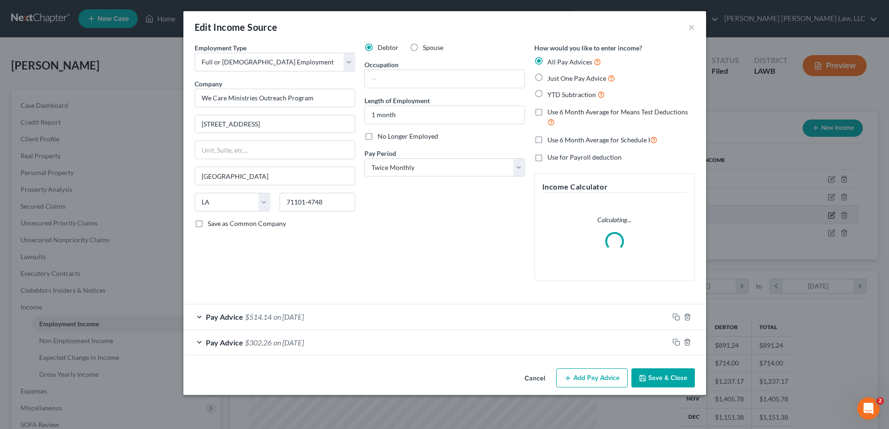
scroll to position [175, 370]
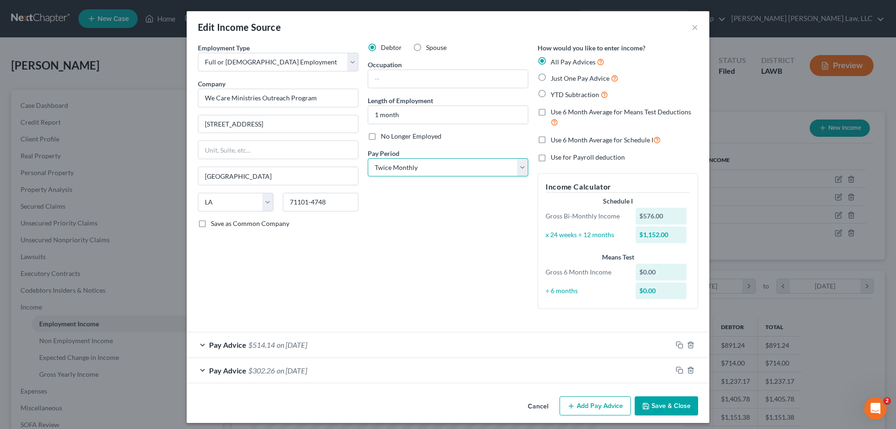
click at [457, 166] on select "Select Monthly Twice Monthly Every Other Week Weekly" at bounding box center [448, 167] width 160 height 19
click at [692, 26] on button "×" at bounding box center [694, 26] width 7 height 11
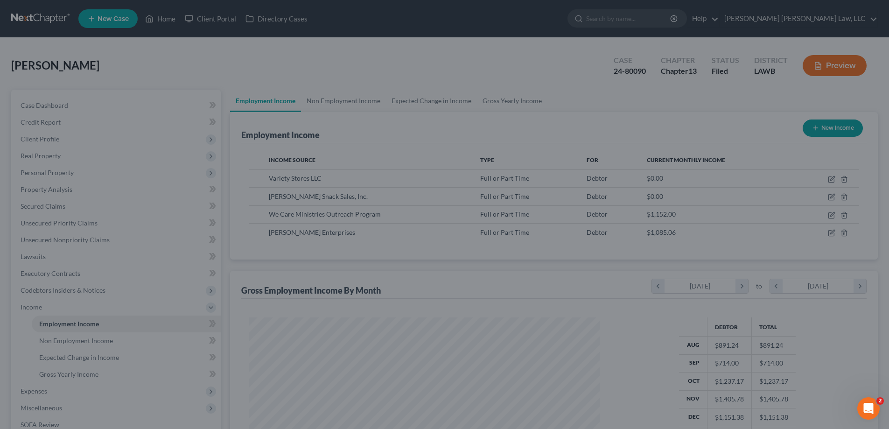
scroll to position [466258, 466065]
